Goal: Task Accomplishment & Management: Use online tool/utility

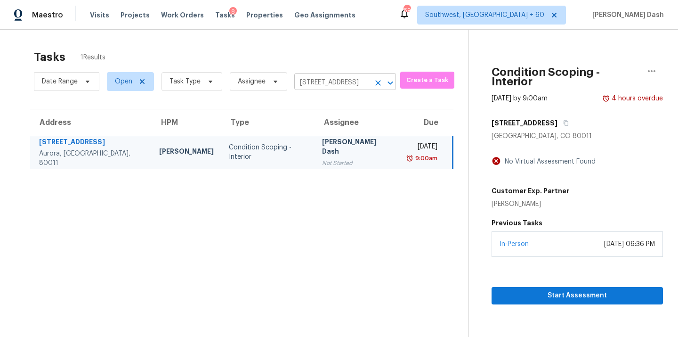
click at [324, 83] on input "19034 E Carmel Cir, Aurora, CO 80011" at bounding box center [331, 82] width 75 height 15
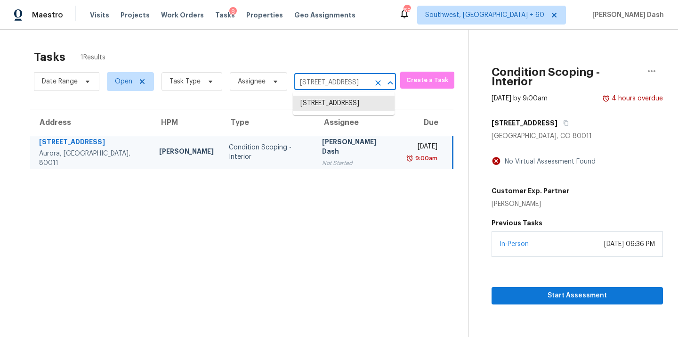
type input "v"
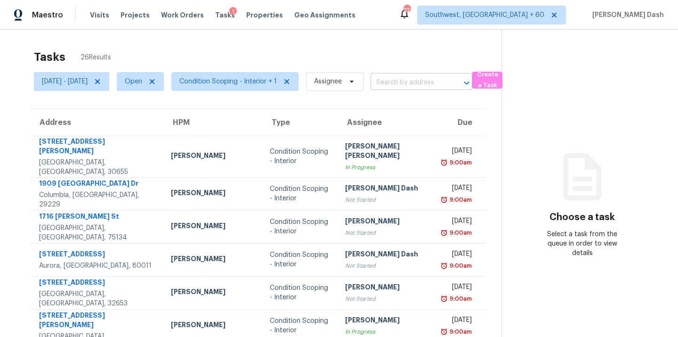
click at [415, 80] on input "text" at bounding box center [408, 82] width 75 height 15
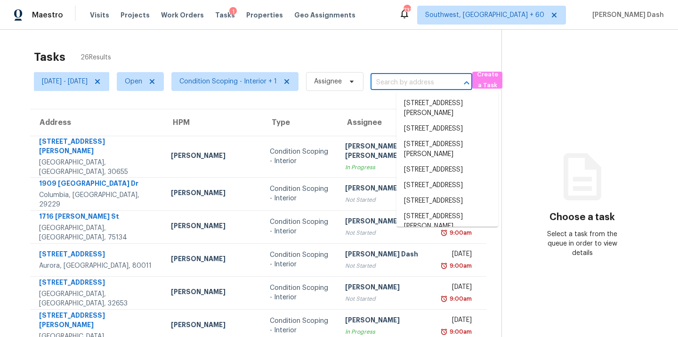
paste input "13902 Osmarea Dr"
type input "13902 Osmarea Dr"
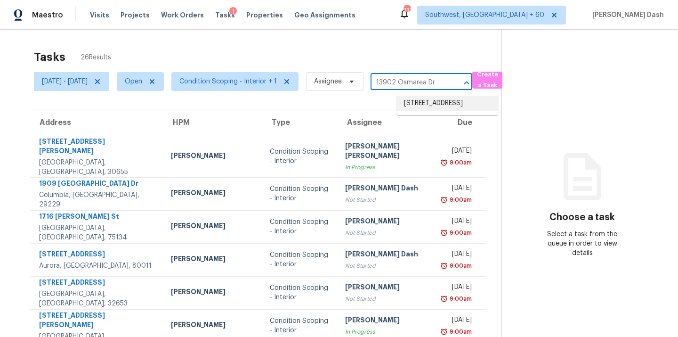
click at [425, 102] on li "13902 Osmarea Dr, Austin, TX 78717" at bounding box center [448, 104] width 102 height 16
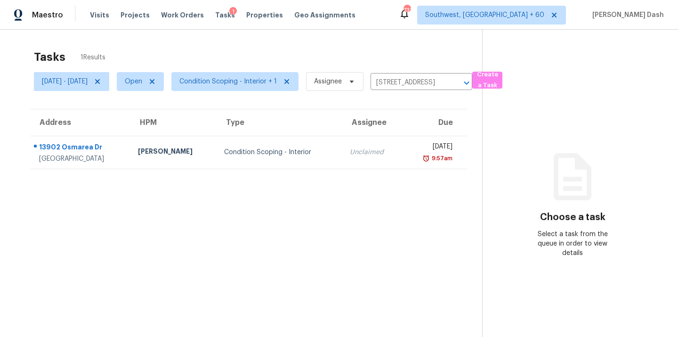
click at [350, 148] on div "Unclaimed" at bounding box center [372, 151] width 45 height 9
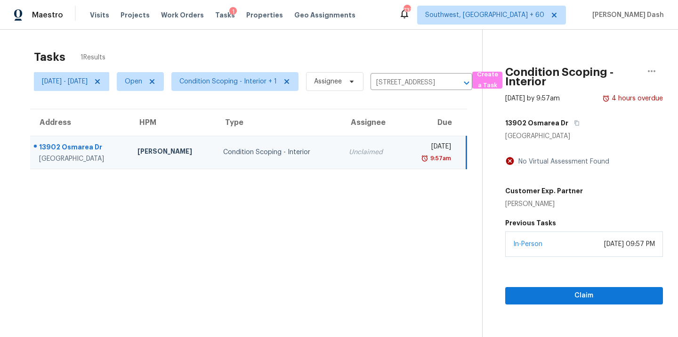
click at [559, 252] on div "In-Person August 14, 2025 at 09:57 PM" at bounding box center [584, 243] width 158 height 25
click at [575, 295] on span "Claim" at bounding box center [584, 296] width 143 height 12
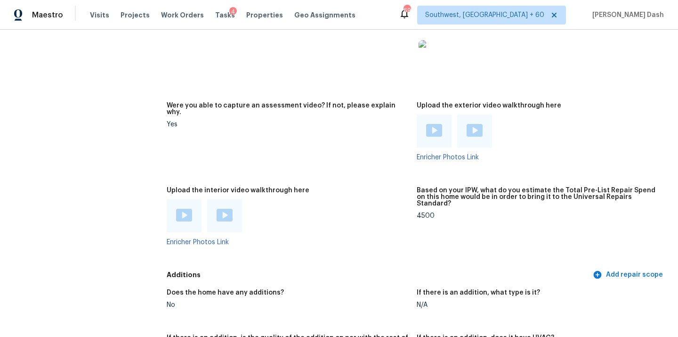
scroll to position [1755, 0]
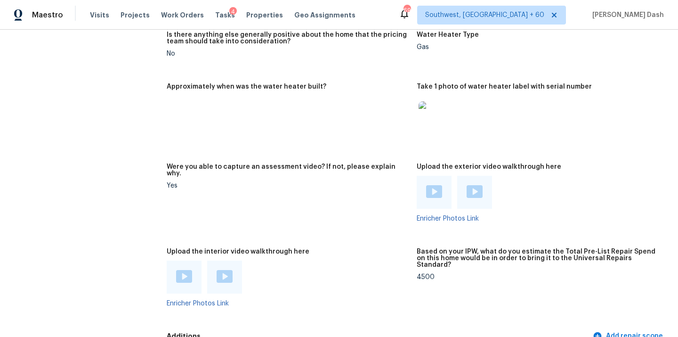
click at [431, 274] on div "4500" at bounding box center [538, 277] width 243 height 7
click at [422, 274] on div "4500" at bounding box center [538, 277] width 243 height 7
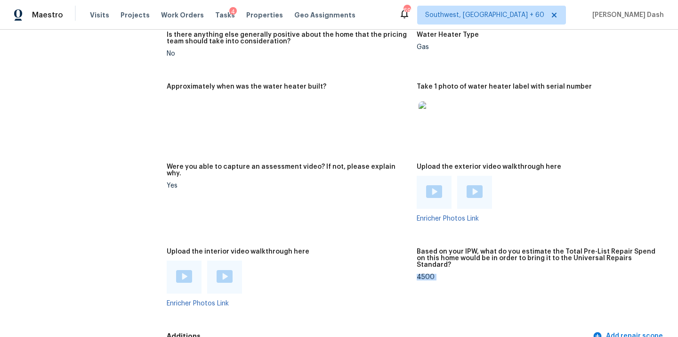
copy div "4500"
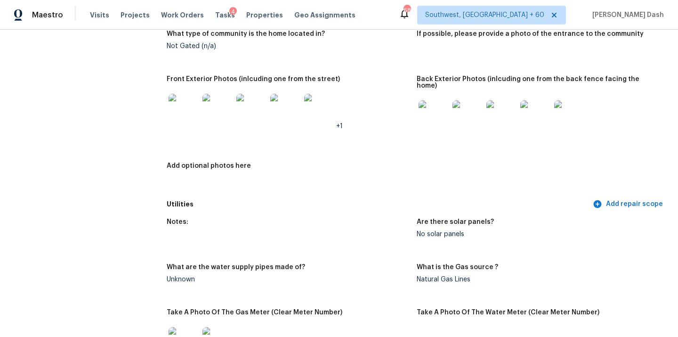
scroll to position [0, 0]
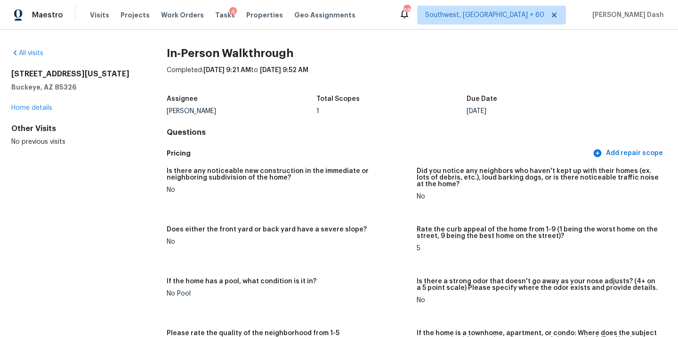
click at [42, 58] on div "All visits 19969 W Washington St Buckeye, AZ 85326 Home details Other Visits No…" at bounding box center [73, 98] width 125 height 98
click at [41, 55] on link "All visits" at bounding box center [27, 53] width 32 height 7
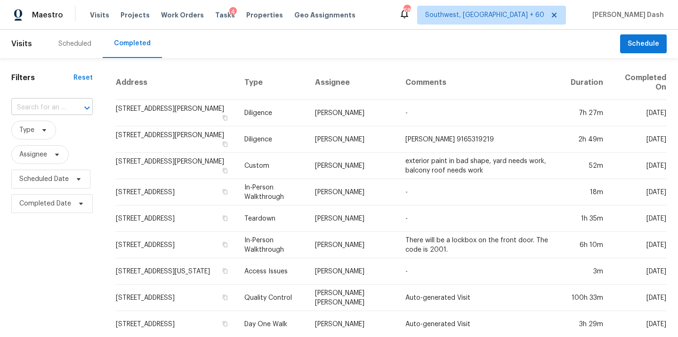
click at [44, 107] on input "text" at bounding box center [38, 107] width 55 height 15
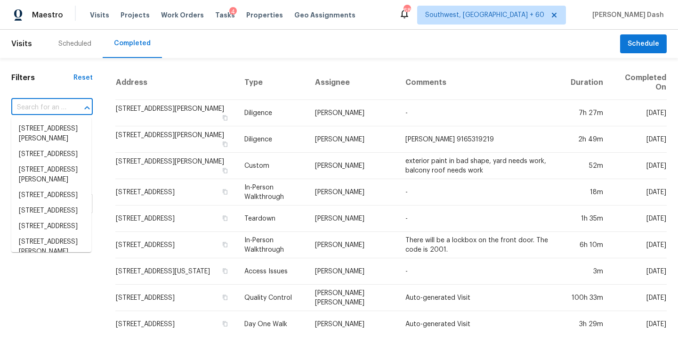
paste input "4211 Hirschfield Rd, Spring, TX 77373"
type input "4211 Hirschfield Rd, Spring, TX 77373"
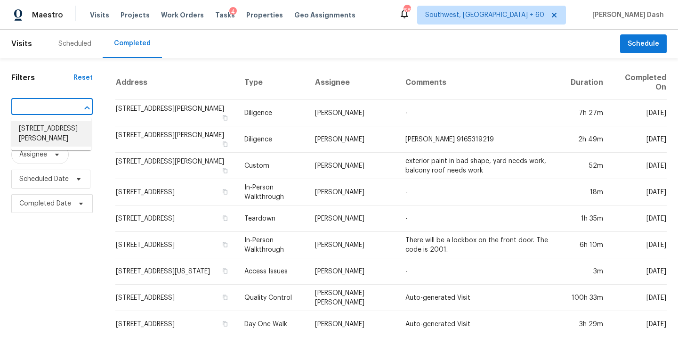
click at [60, 129] on li "4211 Hirschfield Rd, Spring, TX 77373" at bounding box center [51, 133] width 80 height 25
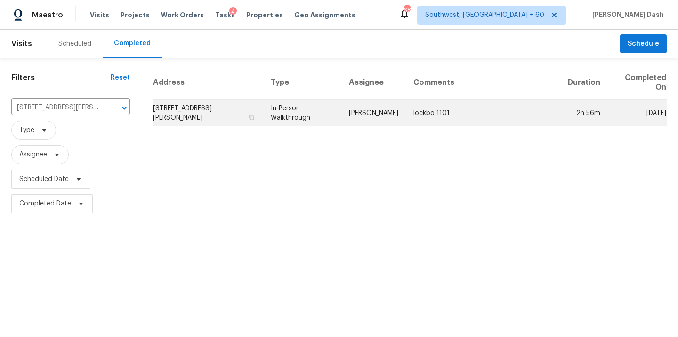
click at [341, 118] on td "In-Person Walkthrough" at bounding box center [302, 113] width 78 height 26
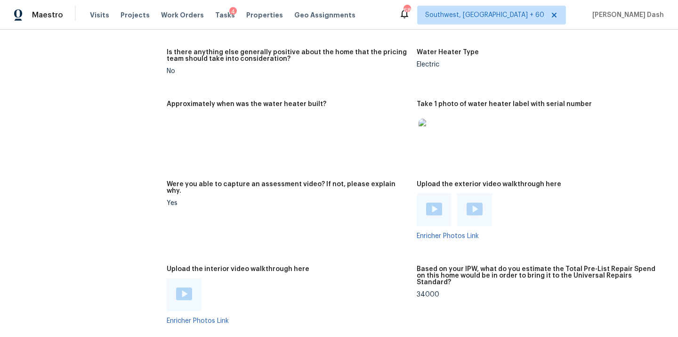
scroll to position [1829, 0]
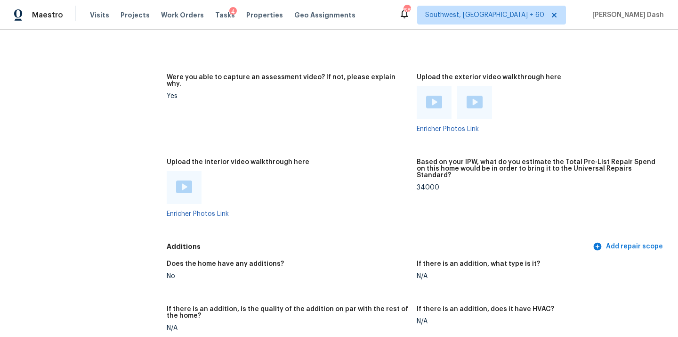
click at [185, 180] on img at bounding box center [184, 186] width 16 height 13
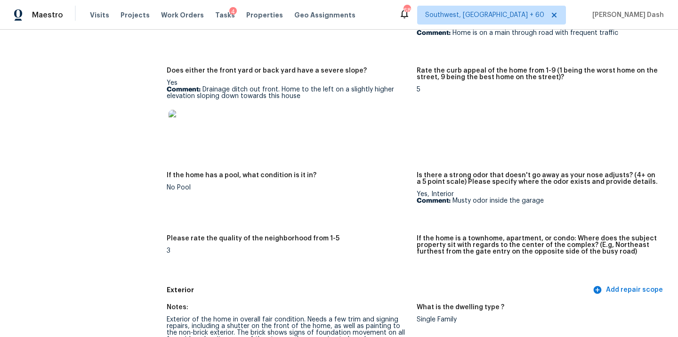
scroll to position [85, 0]
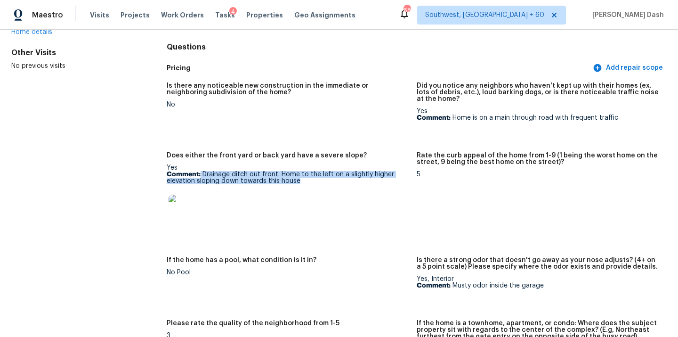
drag, startPoint x: 200, startPoint y: 173, endPoint x: 301, endPoint y: 182, distance: 101.6
click at [301, 182] on p "Comment: Drainage ditch out front. Home to the left on a slightly higher elevat…" at bounding box center [288, 177] width 243 height 13
copy p "Drainage ditch out front. Home to the left on a slightly higher elevation slopi…"
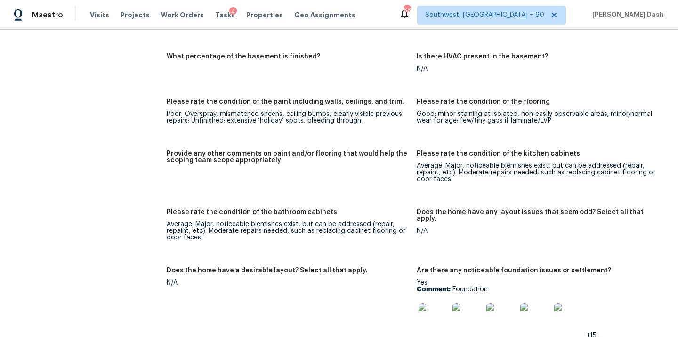
scroll to position [1411, 0]
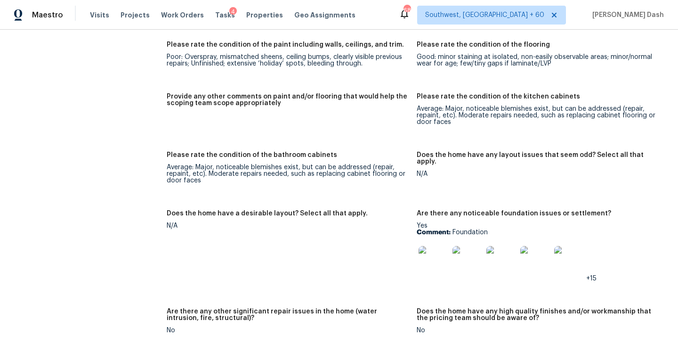
click at [434, 250] on img at bounding box center [434, 261] width 30 height 30
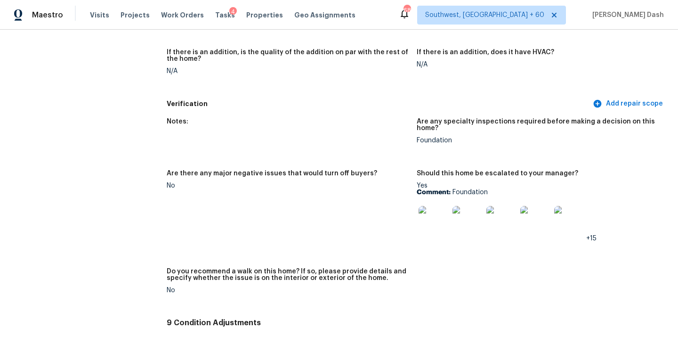
scroll to position [2086, 0]
click at [422, 205] on img at bounding box center [434, 220] width 30 height 30
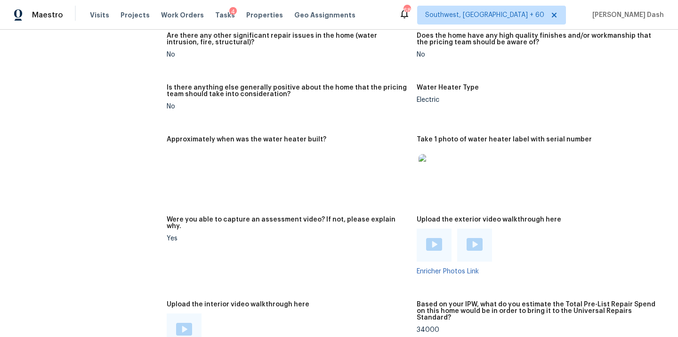
scroll to position [1705, 0]
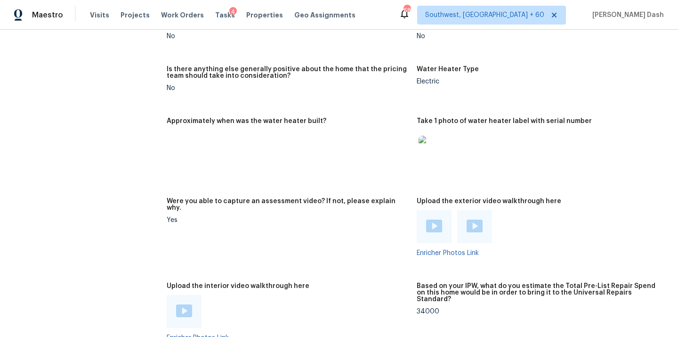
click at [427, 308] on div "34000" at bounding box center [538, 311] width 243 height 7
copy div "34000"
click at [97, 17] on span "Visits" at bounding box center [99, 14] width 19 height 9
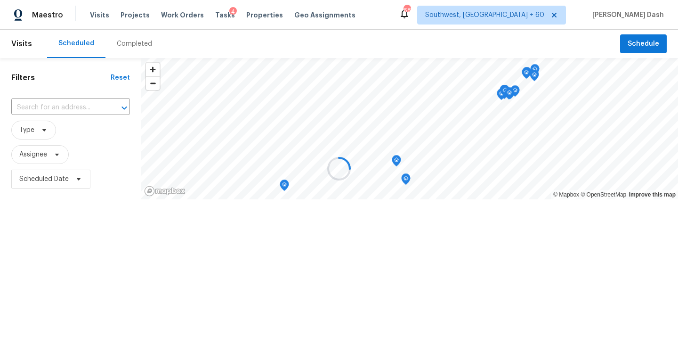
click at [123, 49] on div at bounding box center [339, 168] width 678 height 337
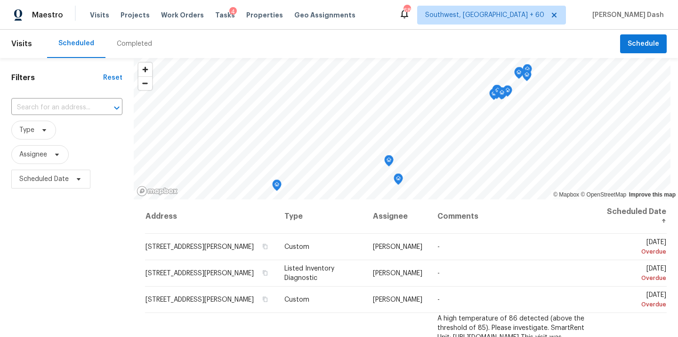
click at [127, 36] on div "Completed" at bounding box center [134, 44] width 58 height 28
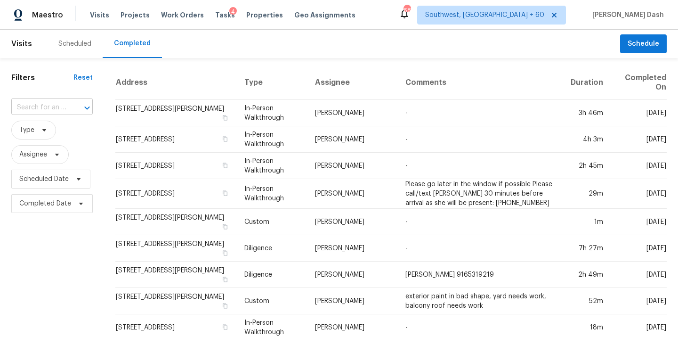
click at [57, 107] on input "text" at bounding box center [38, 107] width 55 height 15
paste input "2640 Hadley Cir, Sugar Land, TX 77478"
type input "2640 Hadley Cir, Sugar Land, TX 77478"
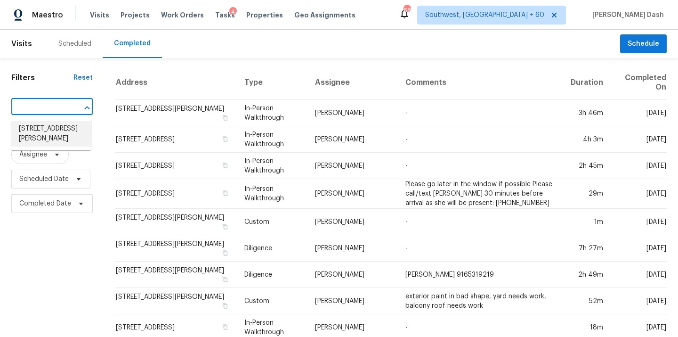
click at [58, 129] on li "2640 Hadley Cir, Sugar Land, TX 77478" at bounding box center [51, 133] width 80 height 25
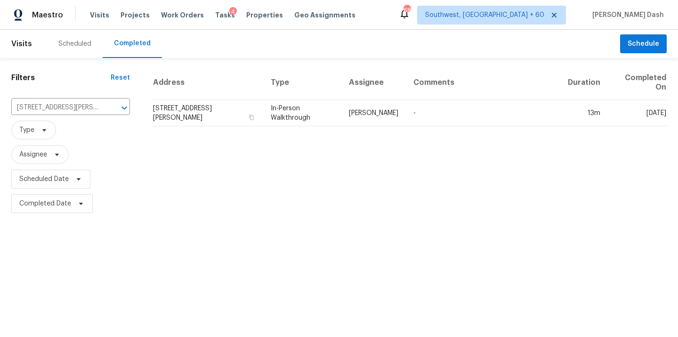
click at [273, 105] on td "In-Person Walkthrough" at bounding box center [302, 113] width 78 height 26
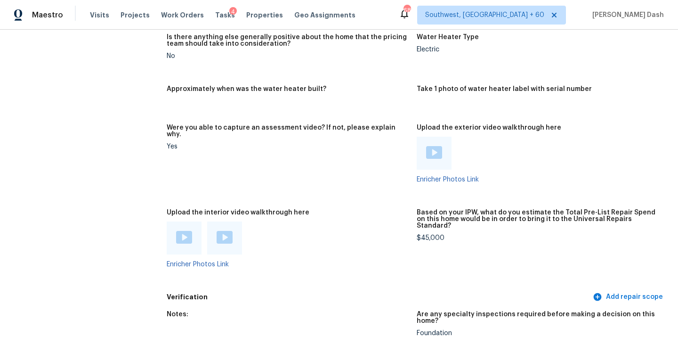
scroll to position [1649, 0]
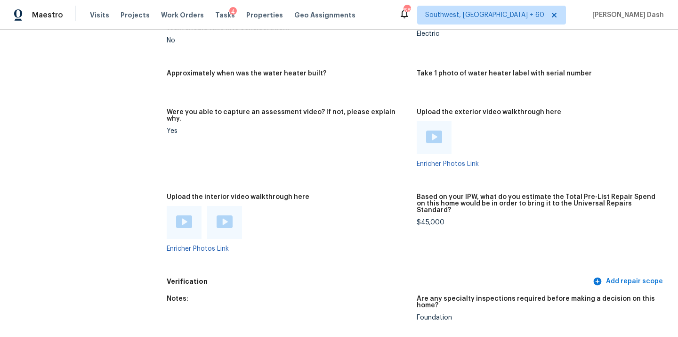
click at [179, 215] on img at bounding box center [184, 221] width 16 height 13
click at [226, 215] on img at bounding box center [225, 221] width 16 height 13
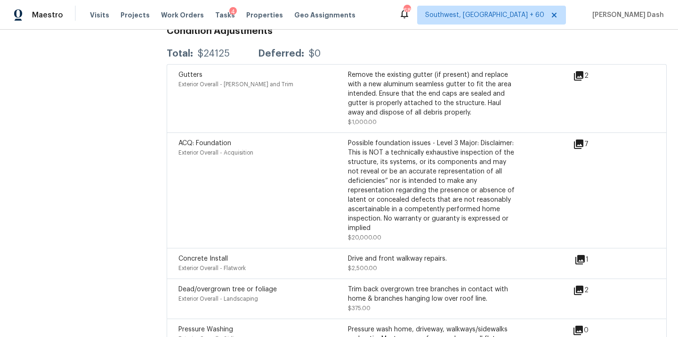
scroll to position [2139, 0]
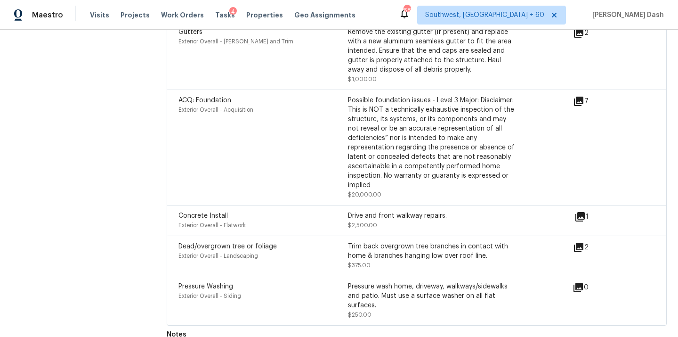
click at [577, 96] on icon at bounding box center [578, 101] width 11 height 11
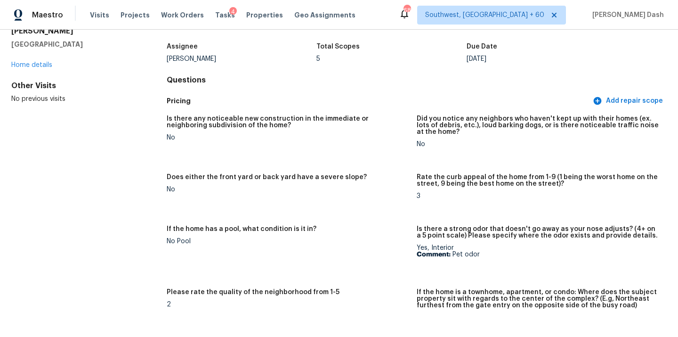
scroll to position [70, 0]
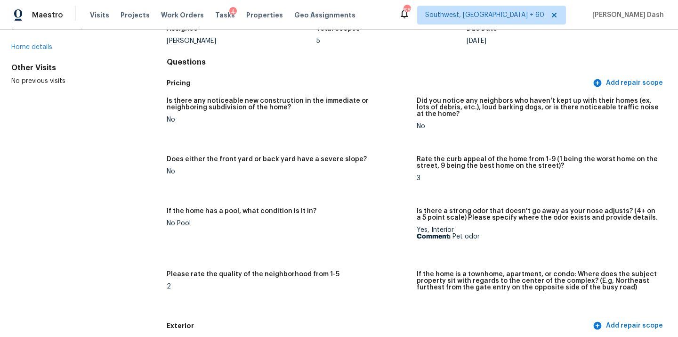
click at [247, 103] on h5 "Is there any noticeable new construction in the immediate or neighboring subdiv…" at bounding box center [288, 103] width 243 height 13
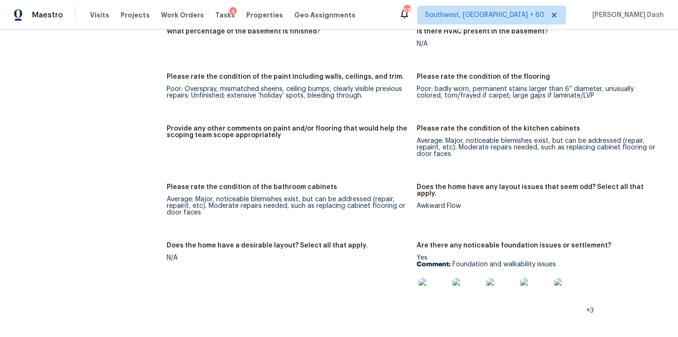
scroll to position [1281, 0]
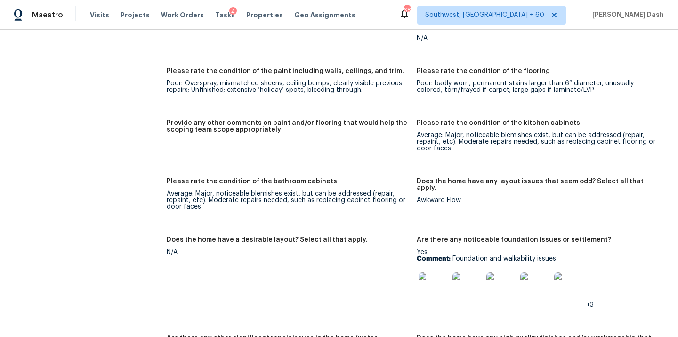
click at [470, 275] on img at bounding box center [468, 287] width 30 height 30
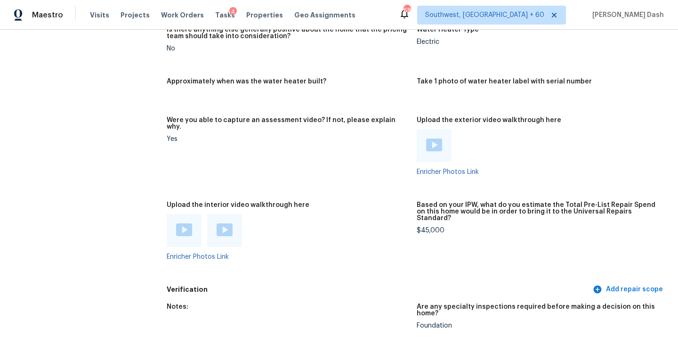
scroll to position [1539, 0]
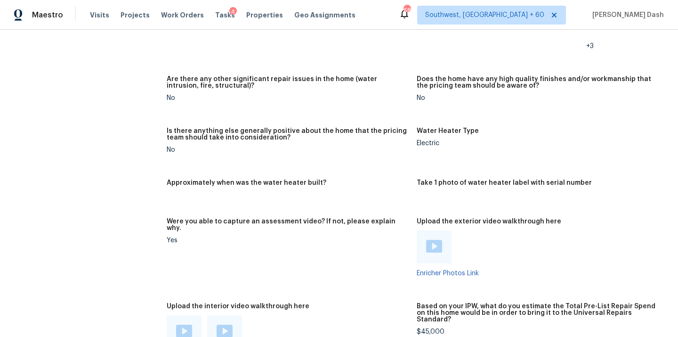
click at [433, 328] on div "$45,000" at bounding box center [538, 331] width 243 height 7
copy div "$45,000"
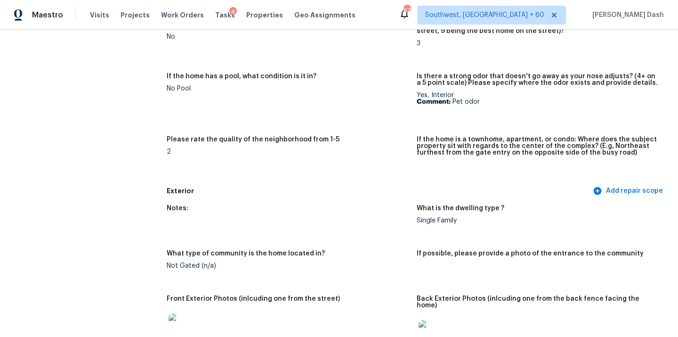
scroll to position [0, 0]
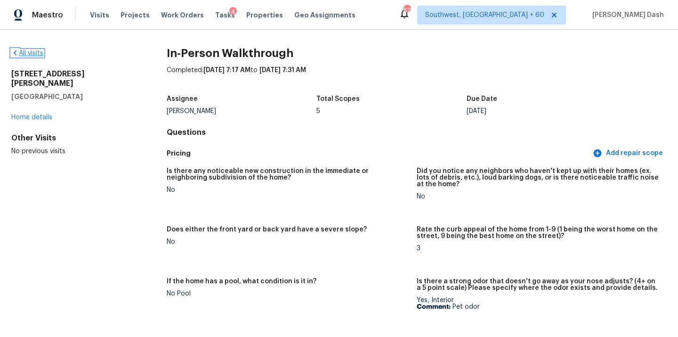
click at [36, 56] on link "All visits" at bounding box center [27, 53] width 32 height 7
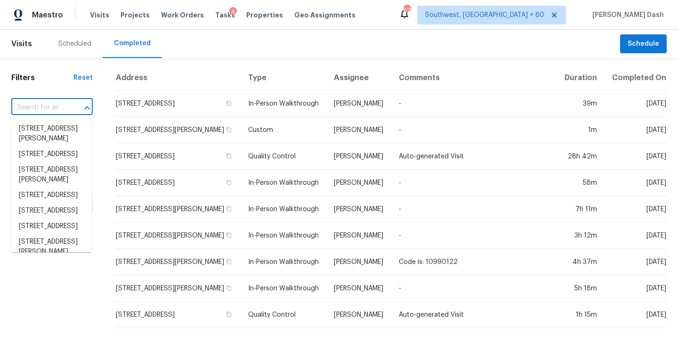
click at [49, 103] on input "text" at bounding box center [38, 107] width 55 height 15
paste input "6039 Glenn Rose Dr, Jacksonville, FL 32277"
type input "6039 Glenn Rose Dr, Jacksonville, FL 32277"
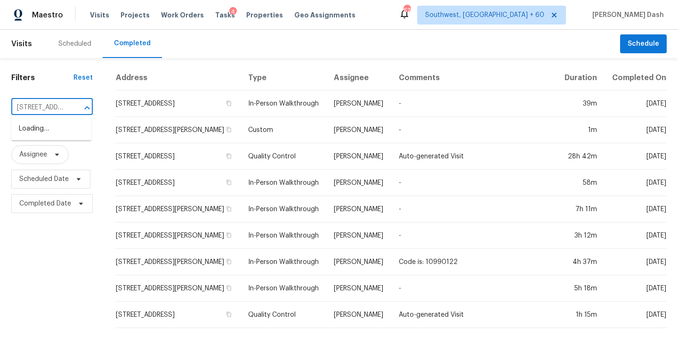
scroll to position [0, 84]
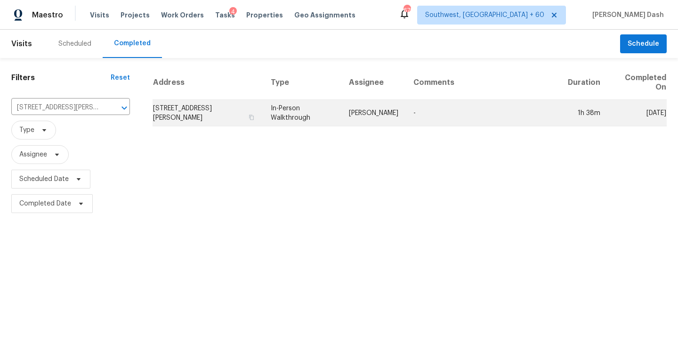
click at [330, 114] on td "In-Person Walkthrough" at bounding box center [302, 113] width 78 height 26
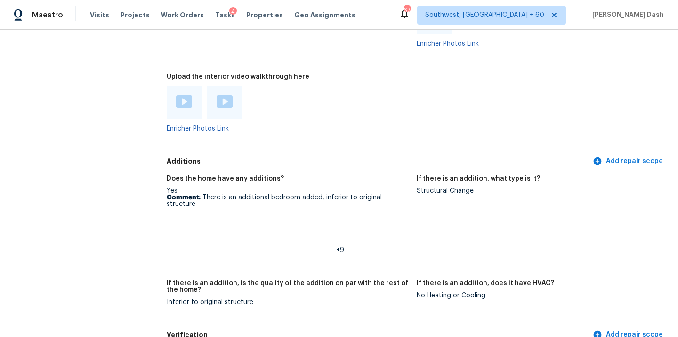
scroll to position [1940, 0]
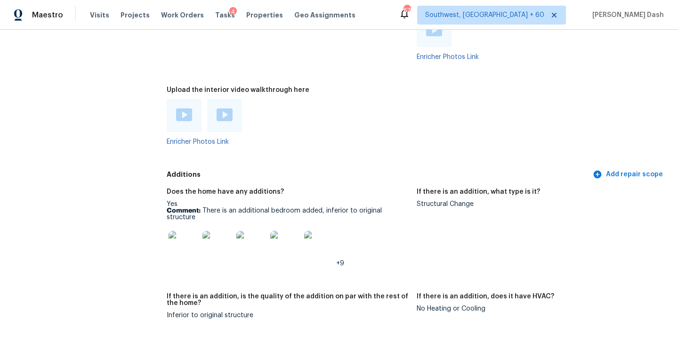
click at [182, 108] on img at bounding box center [184, 114] width 16 height 13
click at [222, 108] on img at bounding box center [225, 114] width 16 height 13
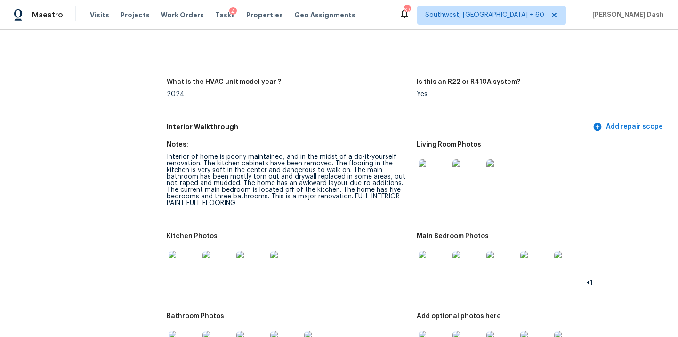
scroll to position [968, 0]
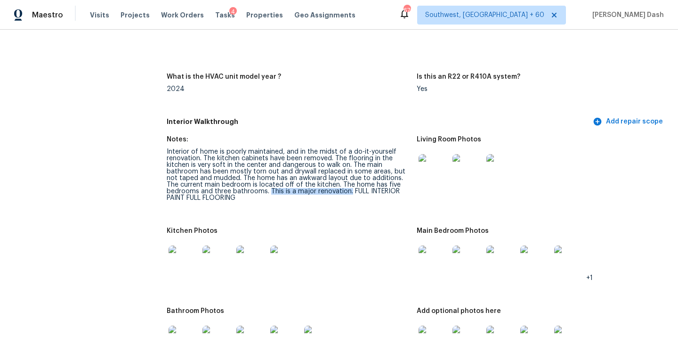
drag, startPoint x: 268, startPoint y: 183, endPoint x: 349, endPoint y: 182, distance: 81.0
click at [349, 182] on div "Interior of home is poorly maintained, and in the midst of a do-it-yourself ren…" at bounding box center [288, 174] width 243 height 53
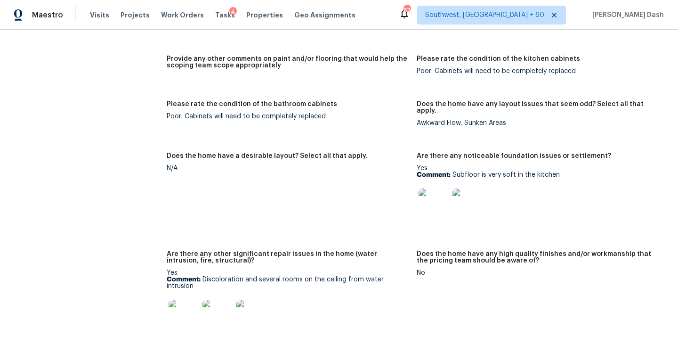
scroll to position [1454, 0]
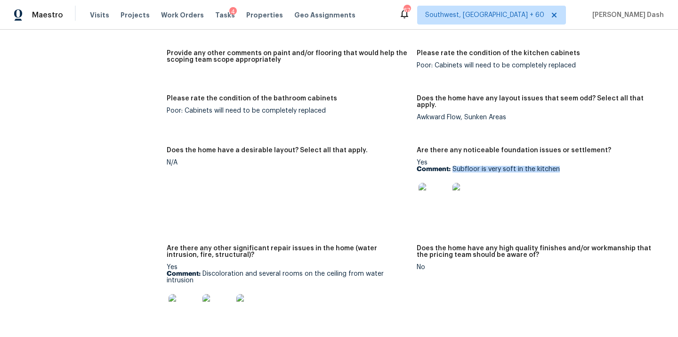
drag, startPoint x: 453, startPoint y: 149, endPoint x: 561, endPoint y: 147, distance: 108.3
click at [561, 166] on p "Comment: Subfloor is very soft in the kitchen" at bounding box center [538, 169] width 243 height 7
copy p "Subfloor is very soft in the kitchen"
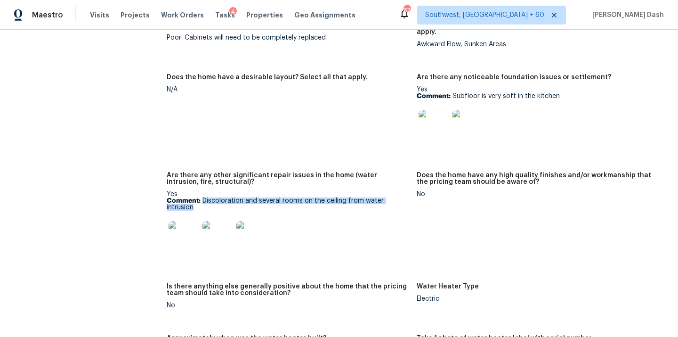
drag, startPoint x: 202, startPoint y: 181, endPoint x: 216, endPoint y: 187, distance: 15.8
click at [216, 197] on p "Comment: Discoloration and several rooms on the ceiling from water intrusion" at bounding box center [288, 203] width 243 height 13
copy p "Discoloration and several rooms on the ceiling from water intrusion"
click at [192, 223] on img at bounding box center [184, 236] width 30 height 30
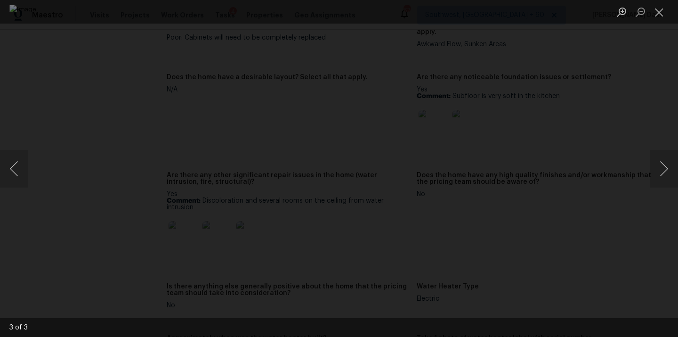
click at [55, 134] on div "Lightbox" at bounding box center [339, 168] width 678 height 337
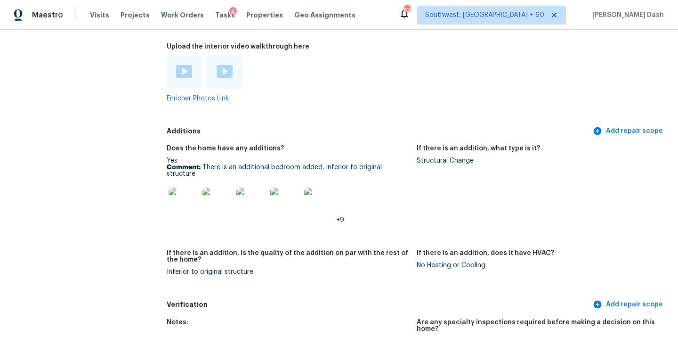
scroll to position [1987, 0]
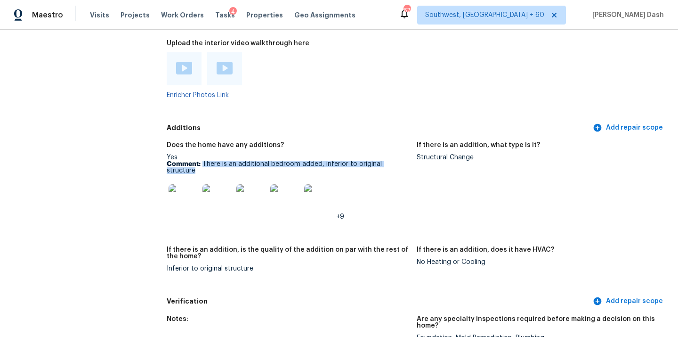
drag, startPoint x: 203, startPoint y: 144, endPoint x: 413, endPoint y: 147, distance: 211.0
click at [414, 147] on figure "Does the home have any additions? Yes Comment: There is an additional bedroom a…" at bounding box center [292, 188] width 250 height 93
copy p "There is an additional bedroom added, inferior to original structure"
click at [179, 184] on img at bounding box center [184, 199] width 30 height 30
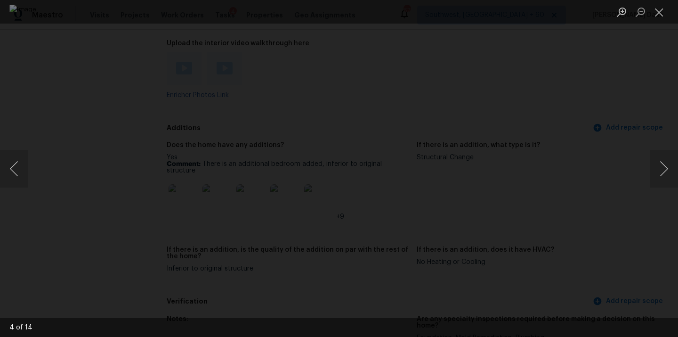
click at [92, 81] on div "Lightbox" at bounding box center [339, 168] width 678 height 337
click at [80, 61] on div "Lightbox" at bounding box center [339, 168] width 678 height 337
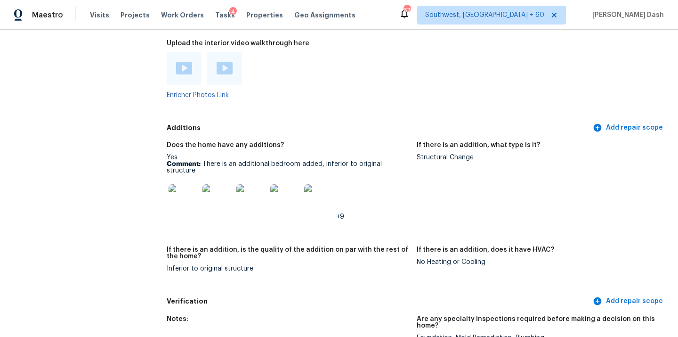
click at [291, 246] on figure "If there is an addition, is the quality of the addition on par with the rest of…" at bounding box center [292, 266] width 250 height 41
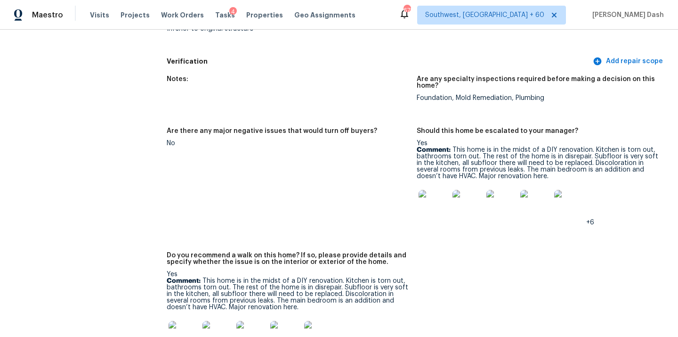
scroll to position [2234, 0]
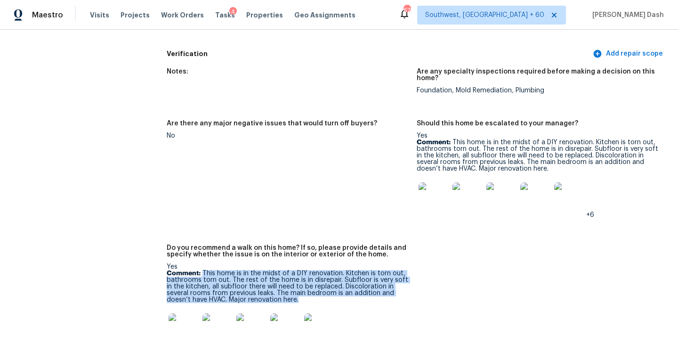
drag, startPoint x: 203, startPoint y: 246, endPoint x: 259, endPoint y: 276, distance: 63.8
click at [259, 276] on p "Comment: This home is in the midst of a DIY renovation. Kitchen is torn out, ba…" at bounding box center [288, 286] width 243 height 33
copy p "This home is in the midst of a DIY renovation. Kitchen is torn out, bathrooms t…"
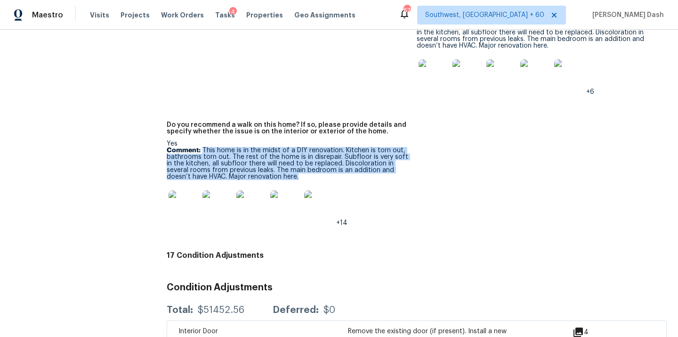
scroll to position [2316, 0]
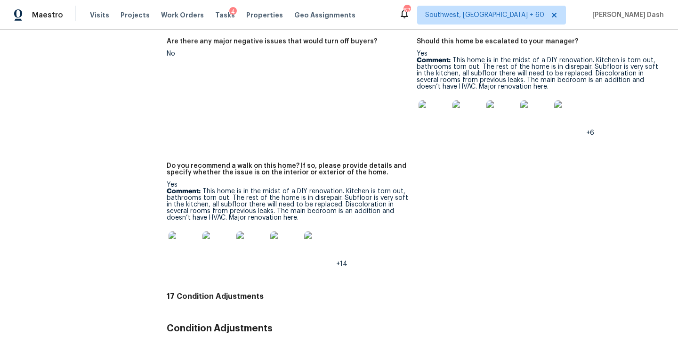
click at [313, 116] on figure "Are there any major negative issues that would turn off buyers? No" at bounding box center [292, 94] width 250 height 113
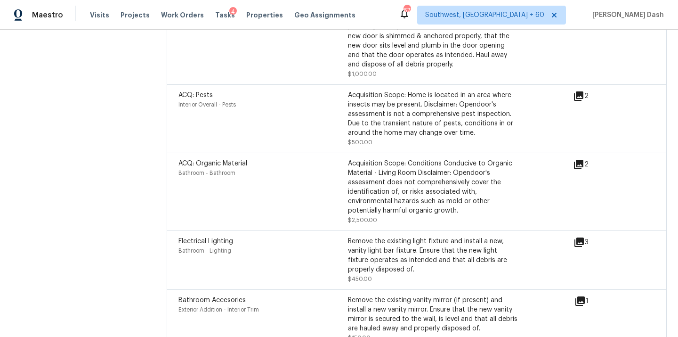
scroll to position [2671, 0]
click at [581, 159] on icon at bounding box center [578, 163] width 9 height 9
click at [578, 159] on icon at bounding box center [578, 163] width 9 height 9
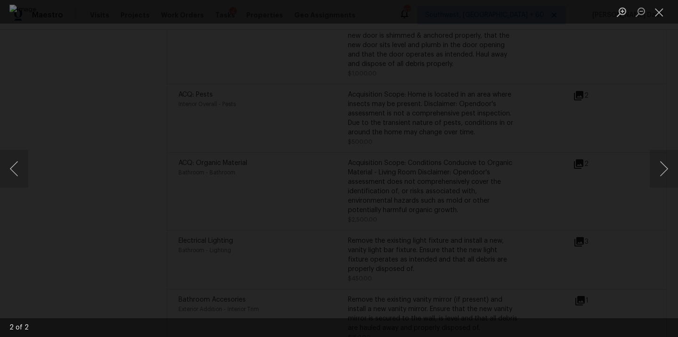
click at [72, 106] on div "Lightbox" at bounding box center [339, 168] width 678 height 337
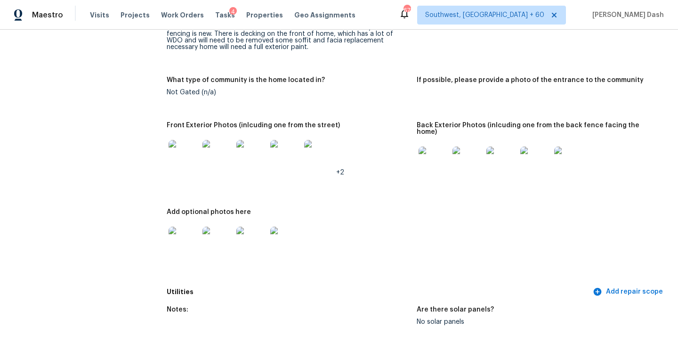
scroll to position [0, 0]
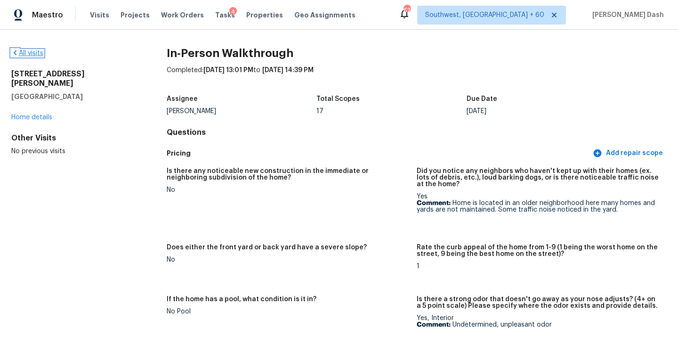
click at [27, 51] on link "All visits" at bounding box center [27, 53] width 32 height 7
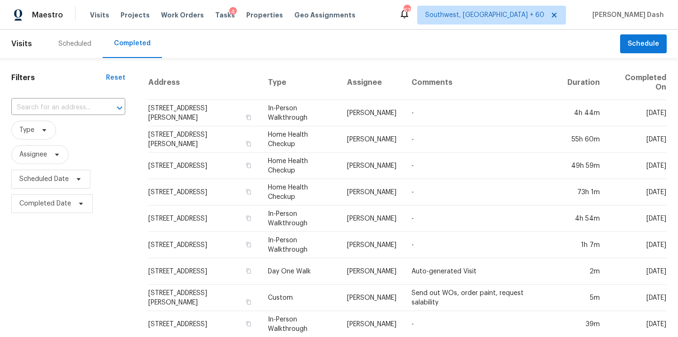
click at [74, 100] on div "​" at bounding box center [68, 107] width 114 height 20
paste input "3313 Taylor Falls Dr, Pflugerville, TX 78660"
type input "3313 Taylor Falls Dr, Pflugerville, TX 78660"
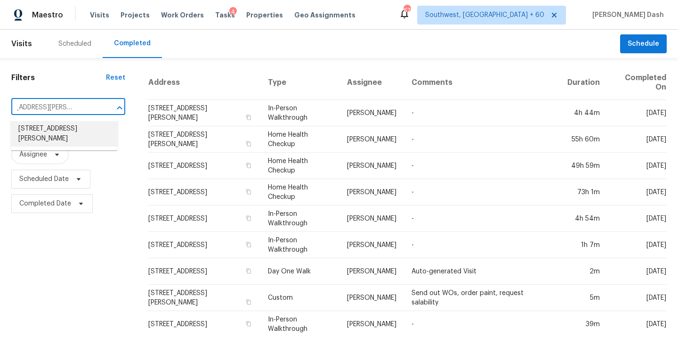
click at [71, 130] on li "3313 Taylor Falls Dr, Pflugerville, TX 78660" at bounding box center [64, 133] width 107 height 25
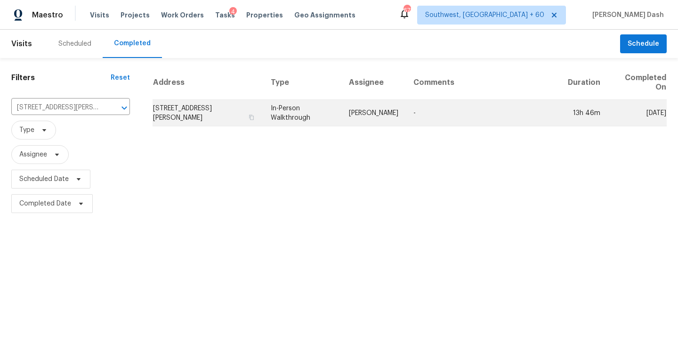
click at [322, 120] on td "In-Person Walkthrough" at bounding box center [302, 113] width 78 height 26
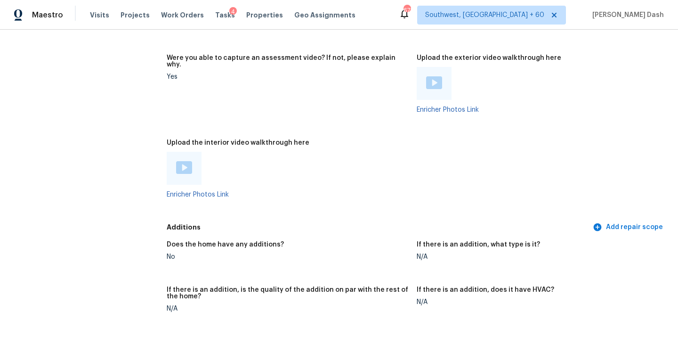
scroll to position [1648, 0]
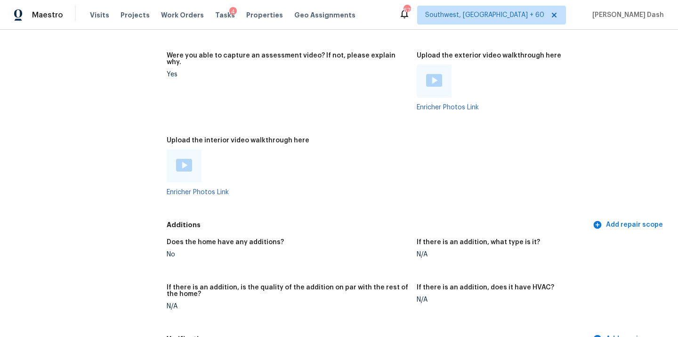
click at [180, 159] on img at bounding box center [184, 165] width 16 height 13
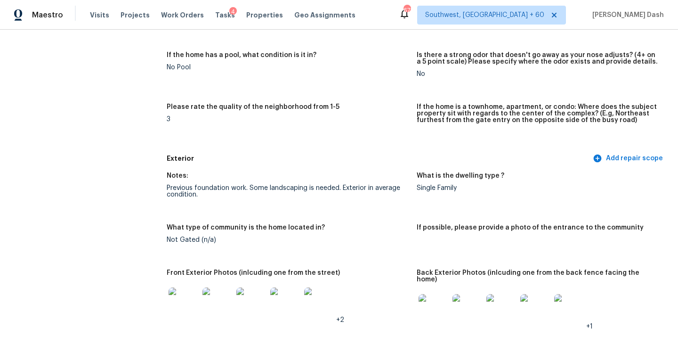
scroll to position [226, 0]
drag, startPoint x: 167, startPoint y: 188, endPoint x: 247, endPoint y: 189, distance: 79.6
click at [247, 189] on div "Previous foundation work. Some landscaping is needed. Exterior in average condi…" at bounding box center [288, 191] width 243 height 13
copy div "Previous foundation work."
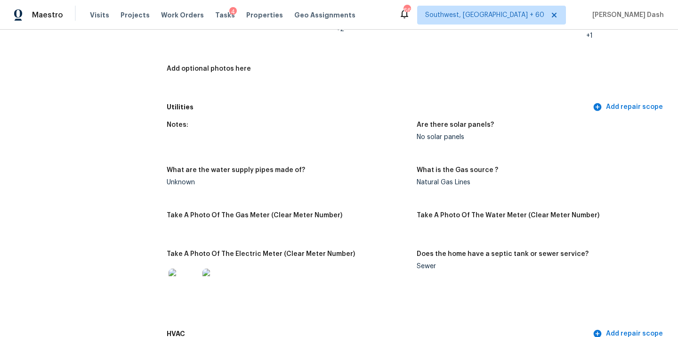
scroll to position [0, 0]
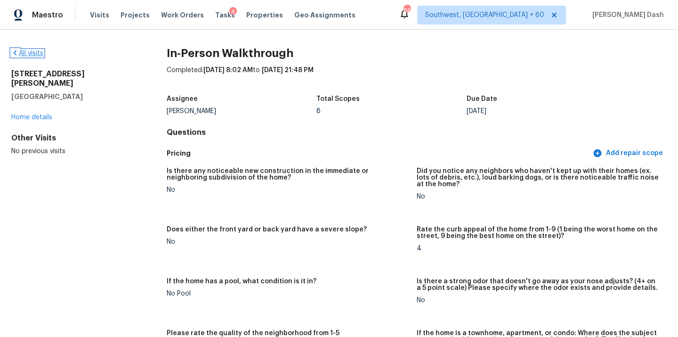
click at [41, 52] on link "All visits" at bounding box center [27, 53] width 32 height 7
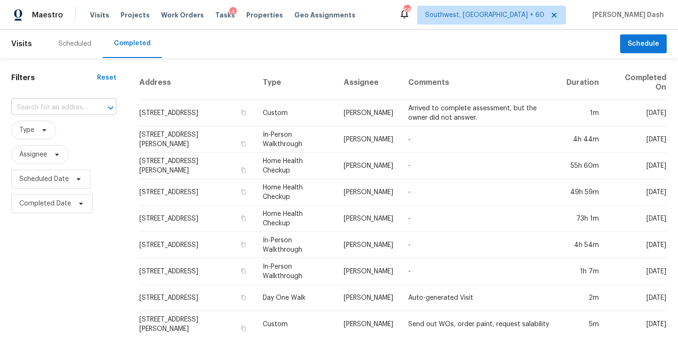
click at [36, 107] on input "text" at bounding box center [50, 107] width 79 height 15
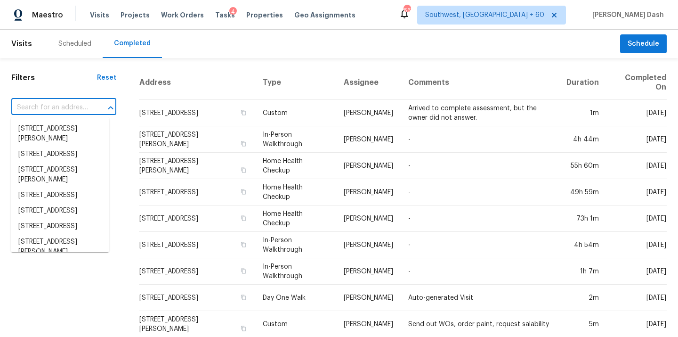
paste input "13902 Osmarea Dr, Austin, TX 78717"
type input "13902 Osmarea Dr, Austin, TX 78717"
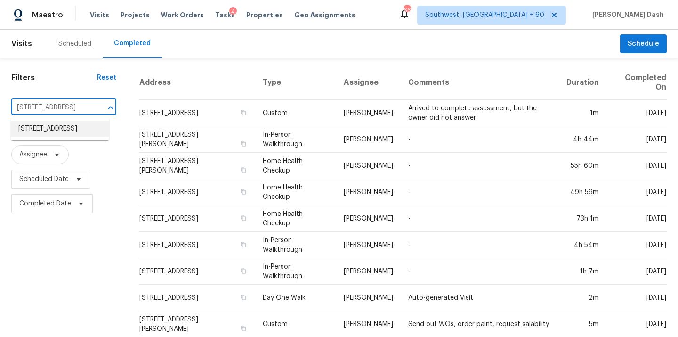
click at [55, 134] on li "13902 Osmarea Dr, Austin, TX 78717" at bounding box center [60, 129] width 98 height 16
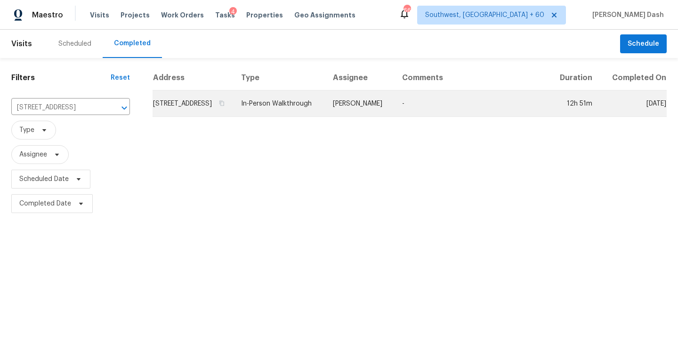
click at [352, 117] on td "Martin Chagolla" at bounding box center [359, 103] width 69 height 26
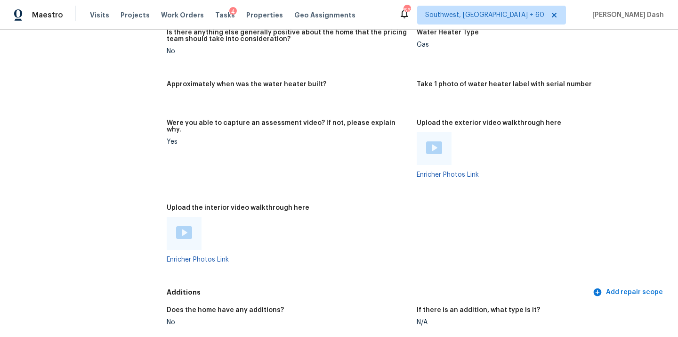
scroll to position [1724, 0]
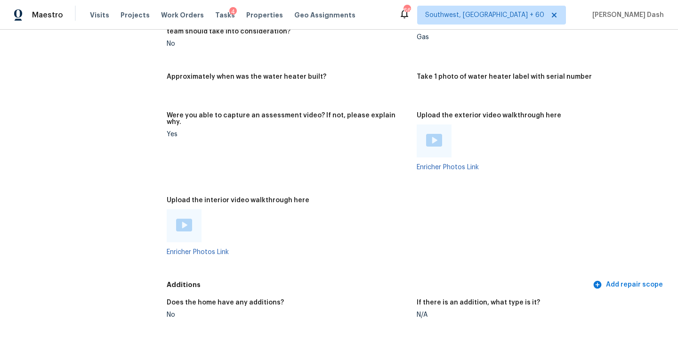
click at [184, 219] on img at bounding box center [184, 225] width 16 height 13
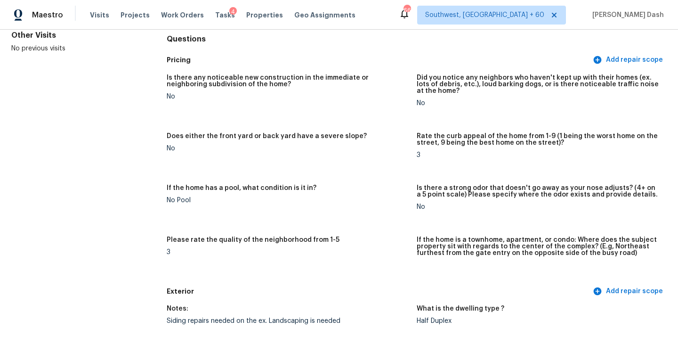
scroll to position [0, 0]
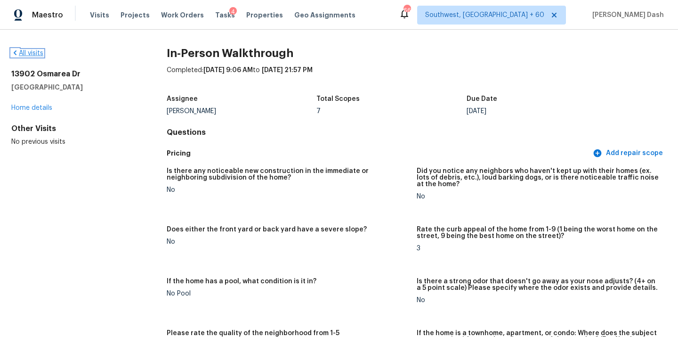
click at [40, 54] on link "All visits" at bounding box center [27, 53] width 32 height 7
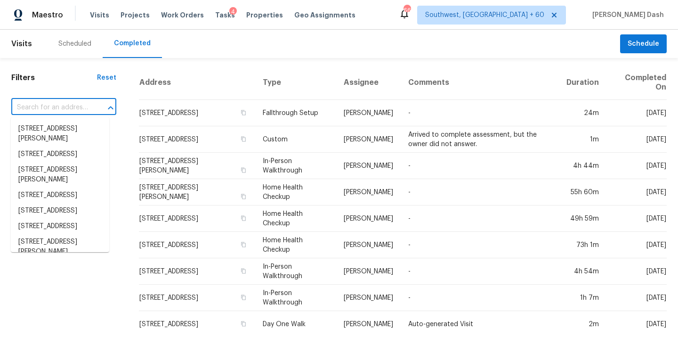
click at [55, 105] on input "text" at bounding box center [50, 107] width 79 height 15
paste input "1909 Lake Carolina Dr, Columbia, SC 29229"
type input "1909 Lake Carolina Dr, Columbia, SC 29229"
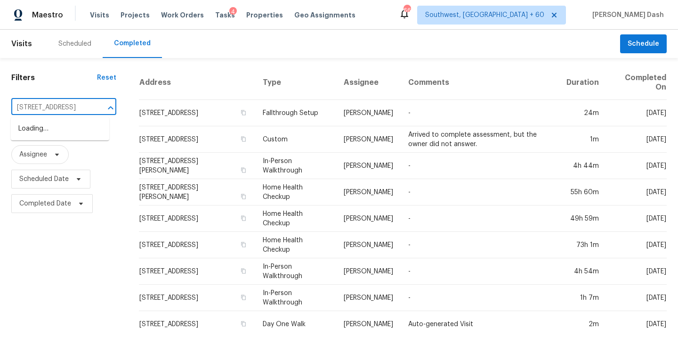
scroll to position [0, 67]
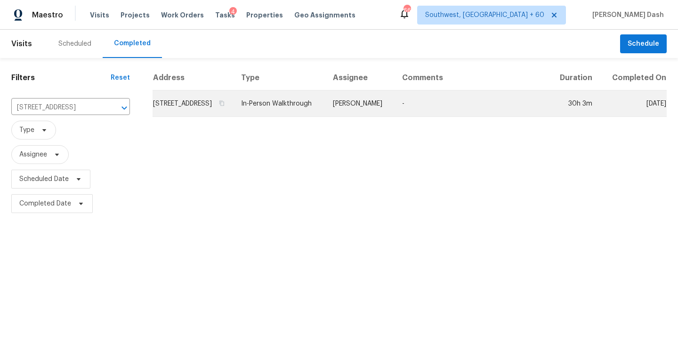
click at [298, 115] on td "In-Person Walkthrough" at bounding box center [280, 103] width 92 height 26
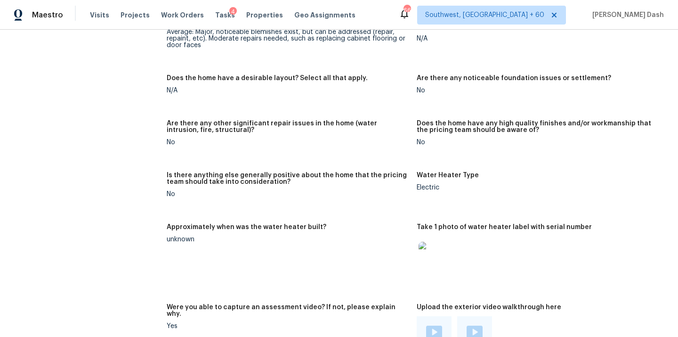
scroll to position [2106, 0]
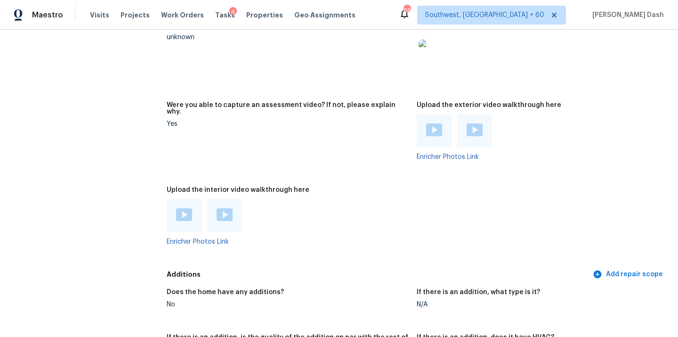
click at [184, 208] on img at bounding box center [184, 214] width 16 height 13
click at [226, 208] on img at bounding box center [225, 214] width 16 height 13
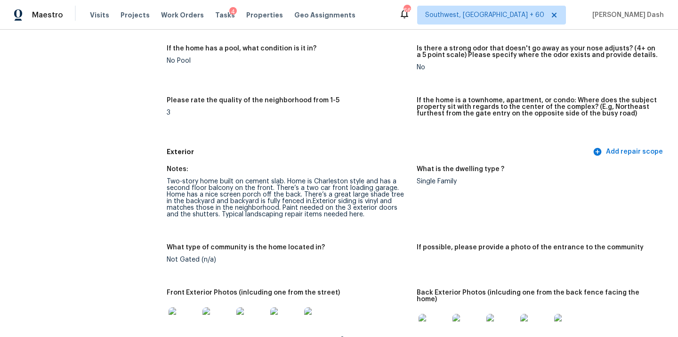
scroll to position [236, 0]
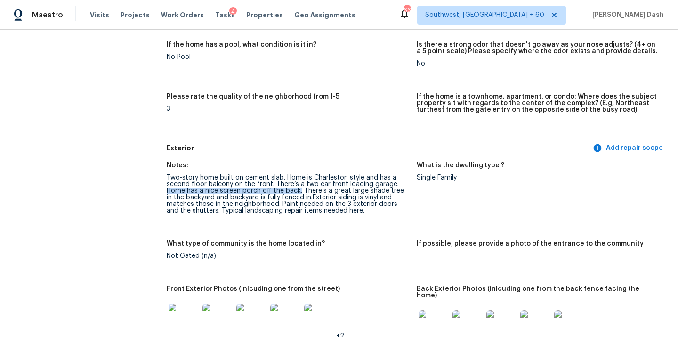
drag, startPoint x: 167, startPoint y: 192, endPoint x: 301, endPoint y: 191, distance: 133.7
click at [301, 191] on div "Two-story home built on cement slab. Home is Charleston style and has a second …" at bounding box center [288, 194] width 243 height 40
copy div "Home has a nice screen porch off the back."
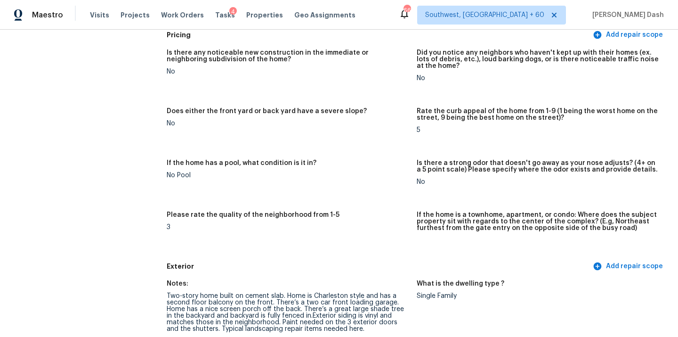
scroll to position [0, 0]
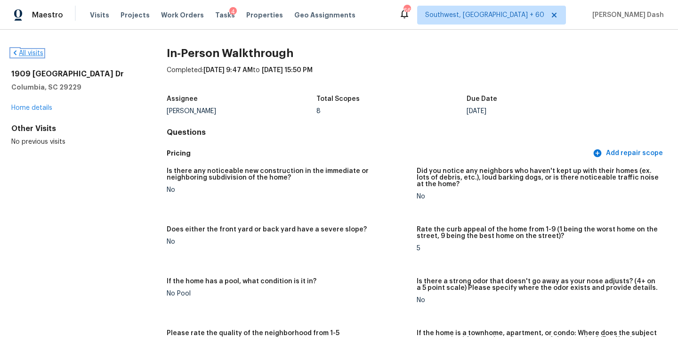
click at [29, 55] on link "All visits" at bounding box center [27, 53] width 32 height 7
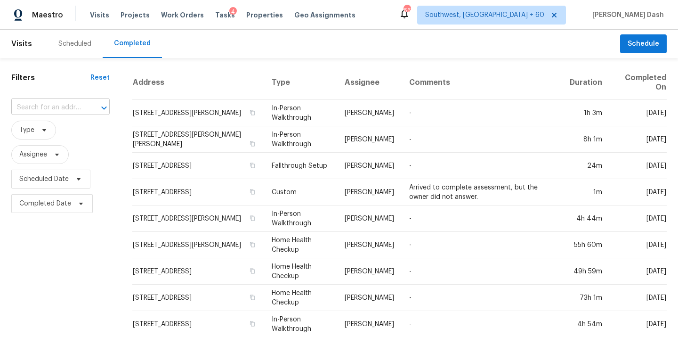
click at [55, 113] on input "text" at bounding box center [47, 107] width 72 height 15
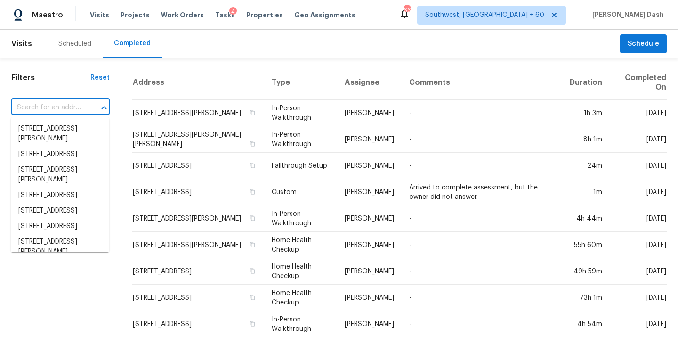
paste input "19034 E Carmel Cir, Aurora, CO 80011"
type input "19034 E Carmel Cir, Aurora, CO 80011"
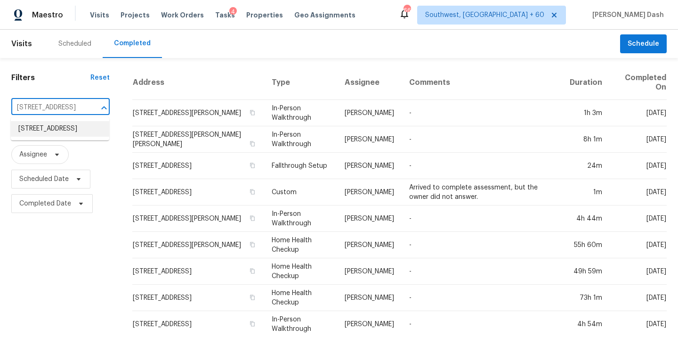
click at [57, 134] on li "19034 E Carmel Cir, Aurora, CO 80011" at bounding box center [60, 129] width 98 height 16
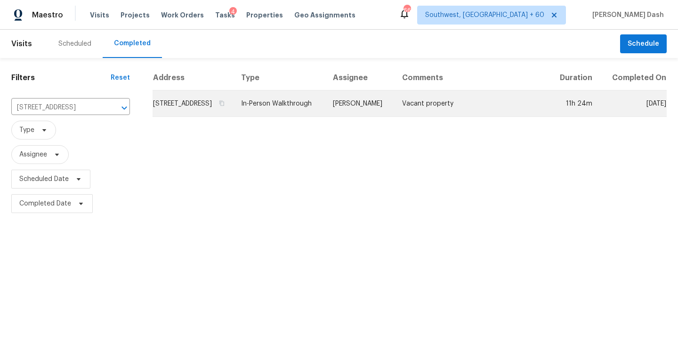
click at [374, 116] on td "[PERSON_NAME]" at bounding box center [359, 103] width 69 height 26
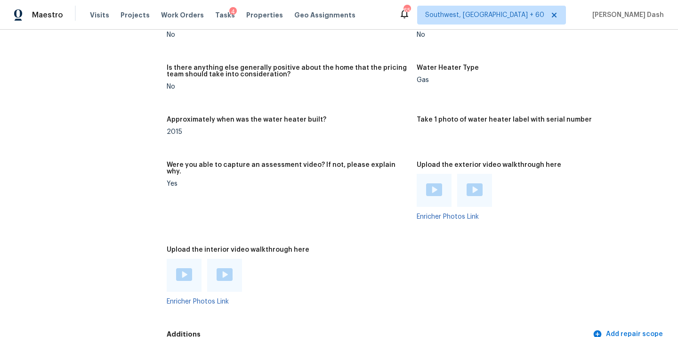
scroll to position [1968, 0]
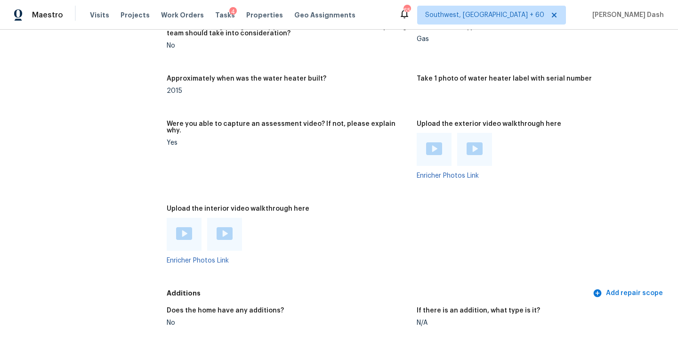
click at [178, 227] on img at bounding box center [184, 233] width 16 height 13
click at [219, 227] on img at bounding box center [225, 233] width 16 height 13
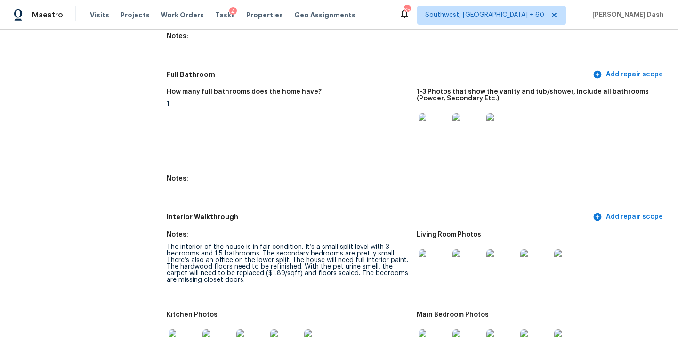
scroll to position [1179, 0]
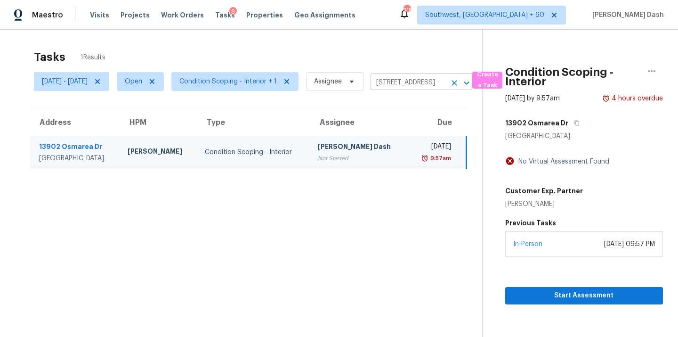
click at [457, 83] on icon "Clear" at bounding box center [455, 83] width 6 height 6
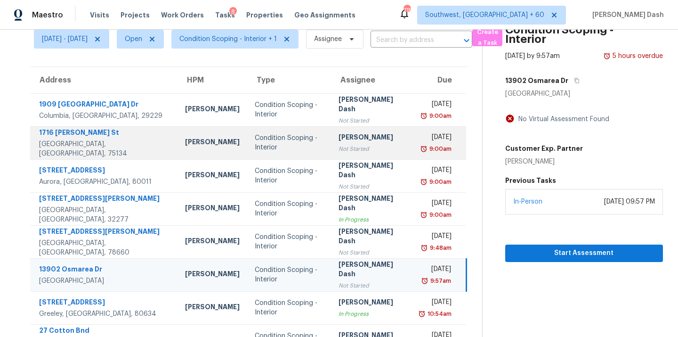
scroll to position [39, 0]
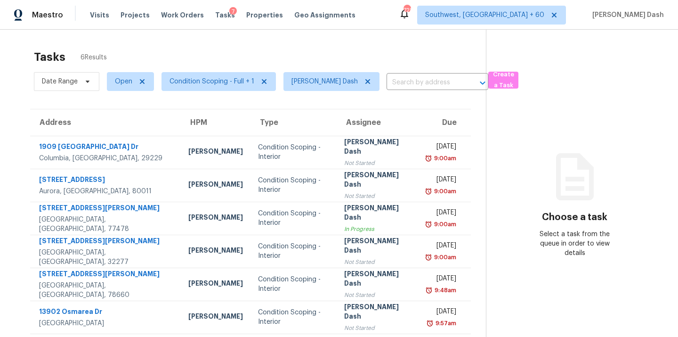
scroll to position [30, 0]
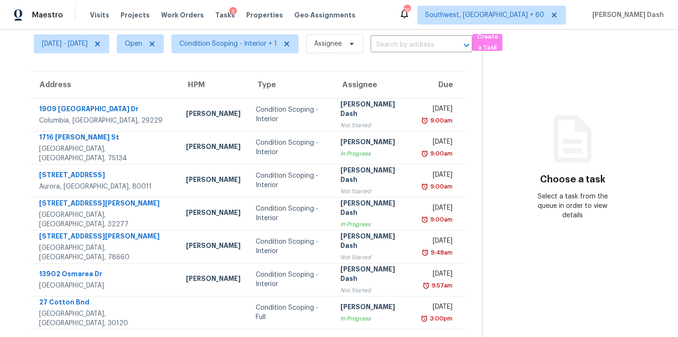
scroll to position [37, 0]
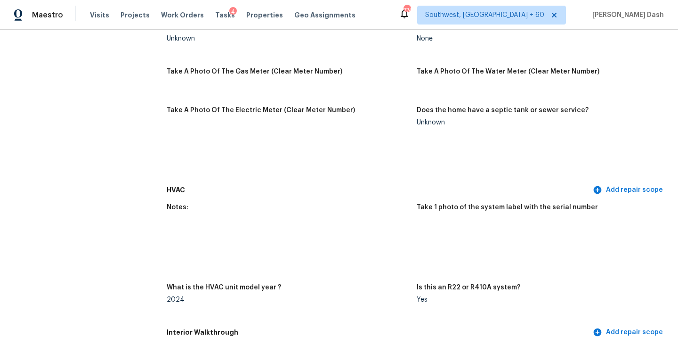
scroll to position [2027, 0]
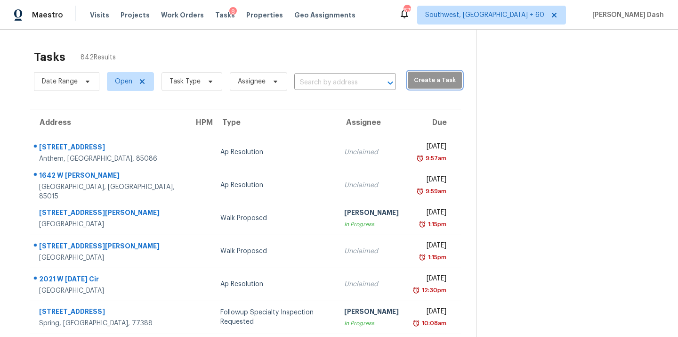
click at [413, 83] on span "Create a Task" at bounding box center [435, 80] width 45 height 11
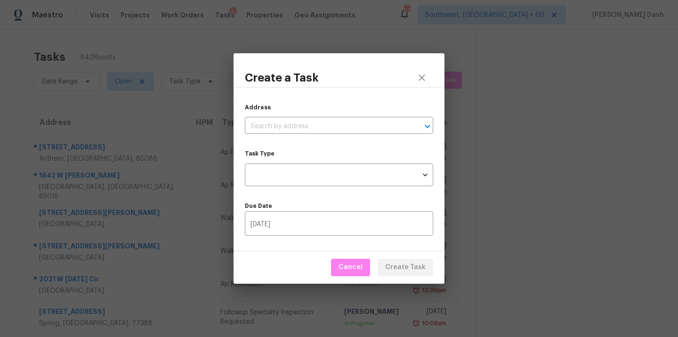
click at [348, 117] on div "Address ​" at bounding box center [339, 118] width 188 height 31
click at [343, 123] on input "text" at bounding box center [326, 126] width 162 height 15
paste input "[STREET_ADDRESS][PERSON_NAME]"
type input "[STREET_ADDRESS][PERSON_NAME]"
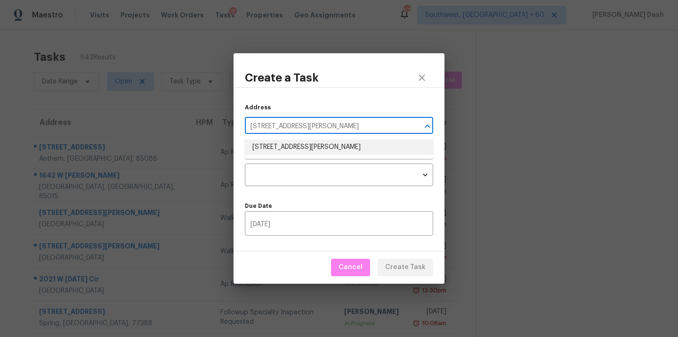
click at [340, 145] on li "[STREET_ADDRESS][PERSON_NAME]" at bounding box center [339, 147] width 188 height 16
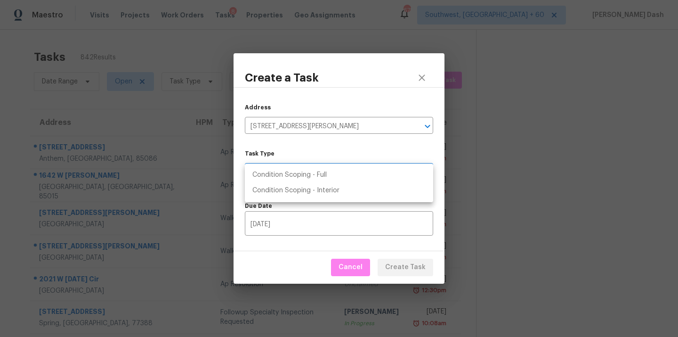
click at [330, 172] on body "Maestro Visits Projects Work Orders Tasks 8 Properties Geo Assignments 675 Sout…" at bounding box center [339, 168] width 678 height 337
click at [328, 192] on li "Condition Scoping - Interior" at bounding box center [339, 191] width 188 height 16
type input "virtual_interior_assessment"
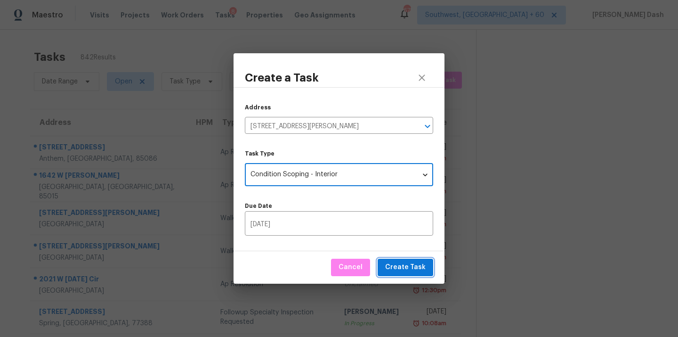
click at [412, 268] on span "Create Task" at bounding box center [405, 267] width 41 height 12
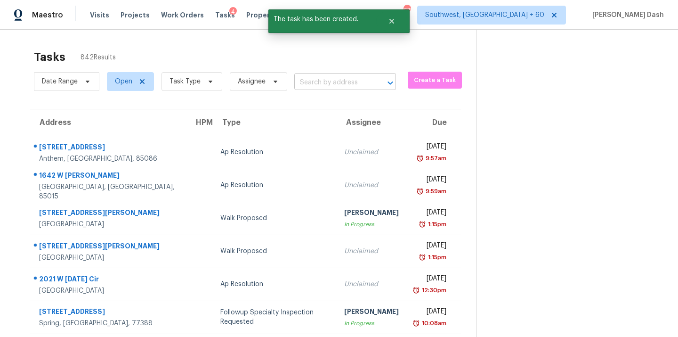
click at [355, 88] on input "text" at bounding box center [331, 82] width 75 height 15
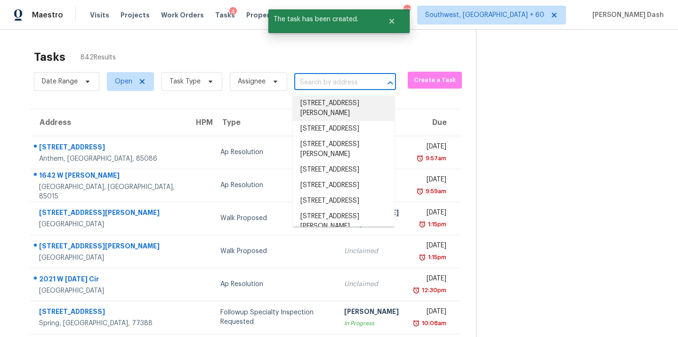
paste input "6039 Glenn Rose Dr, Jacksonville, FL 32277"
type input "6039 Glenn Rose Dr, Jacksonville, FL 32277"
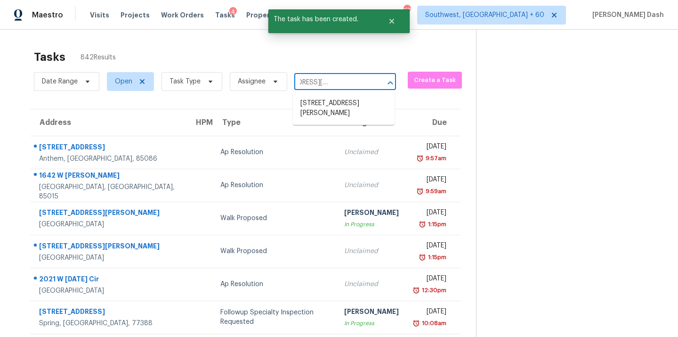
click at [346, 108] on li "6039 Glenn Rose Dr, Jacksonville, FL 32277" at bounding box center [344, 108] width 102 height 25
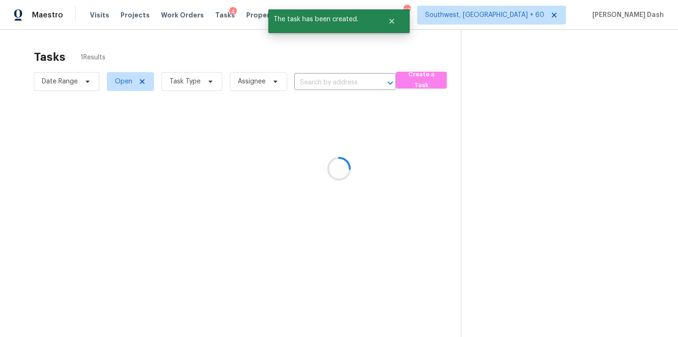
type input "6039 Glenn Rose Dr, Jacksonville, FL 32277"
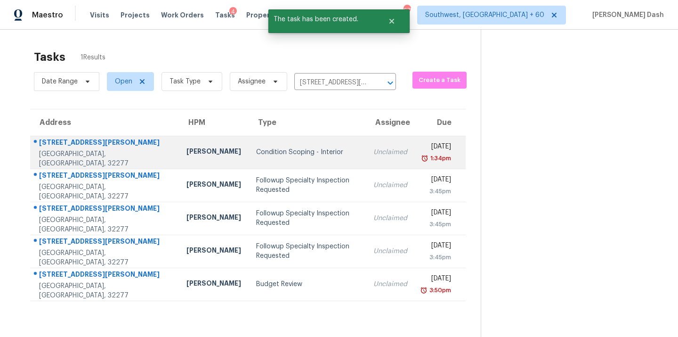
click at [285, 161] on td "Condition Scoping - Interior" at bounding box center [307, 152] width 117 height 33
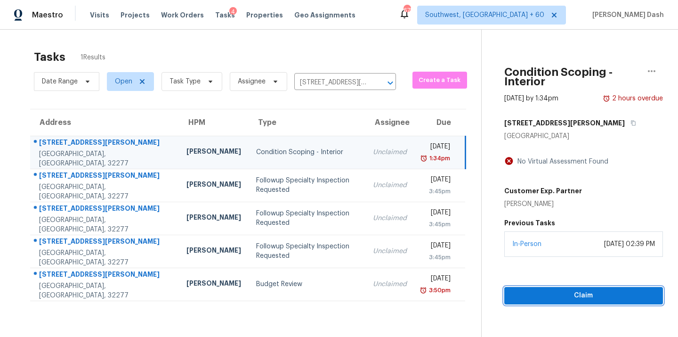
click at [541, 295] on span "Claim" at bounding box center [584, 296] width 144 height 12
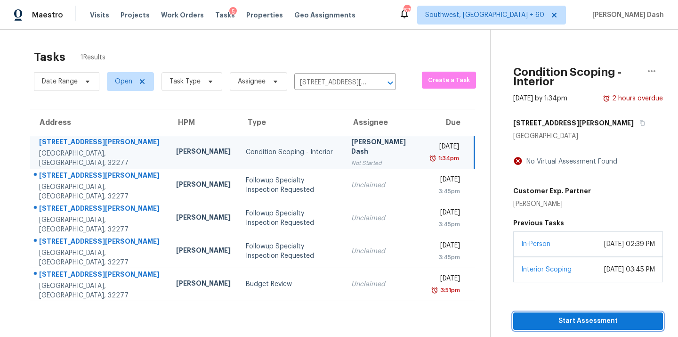
click at [584, 322] on span "Start Assessment" at bounding box center [588, 321] width 135 height 12
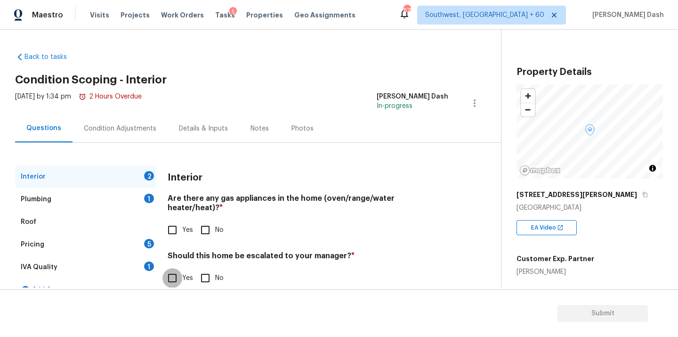
click at [162, 270] on input "Yes" at bounding box center [172, 278] width 20 height 20
click at [173, 270] on input "Yes" at bounding box center [172, 279] width 20 height 20
click at [173, 270] on input "Yes" at bounding box center [172, 278] width 20 height 20
checkbox input "true"
click at [257, 289] on section "Submit" at bounding box center [339, 313] width 678 height 48
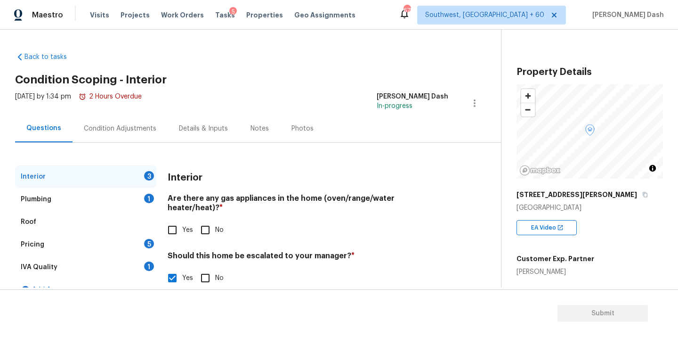
click at [257, 291] on input "text" at bounding box center [308, 302] width 281 height 22
paste input "As per HPM notes the house has possible foundation issues as Subfloor is very s…"
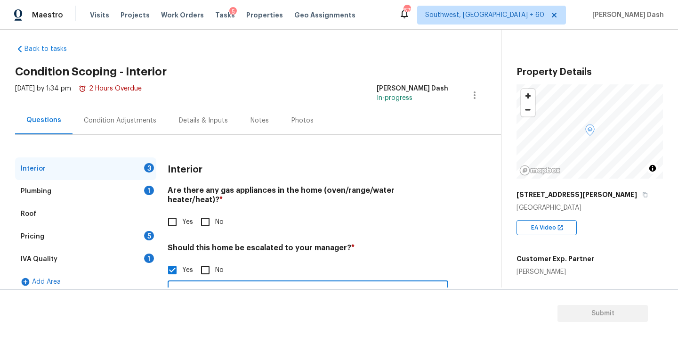
scroll to position [94, 0]
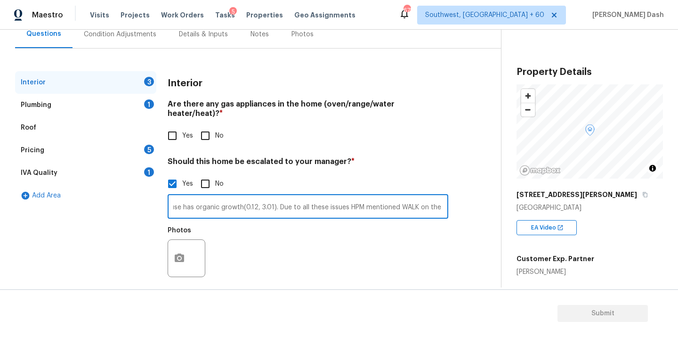
type input "As per HPM notes the house has possible foundation issues as Subfloor is very s…"
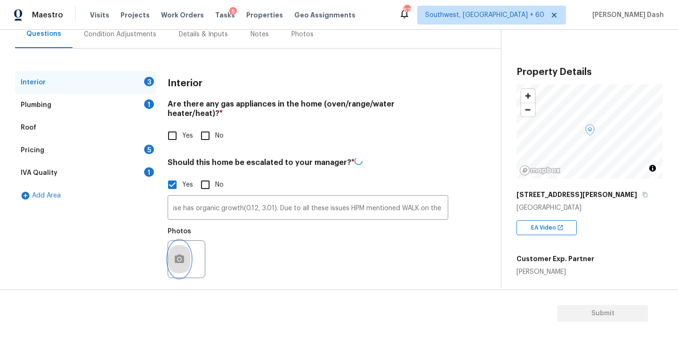
scroll to position [0, 0]
click at [181, 243] on button "button" at bounding box center [179, 259] width 23 height 37
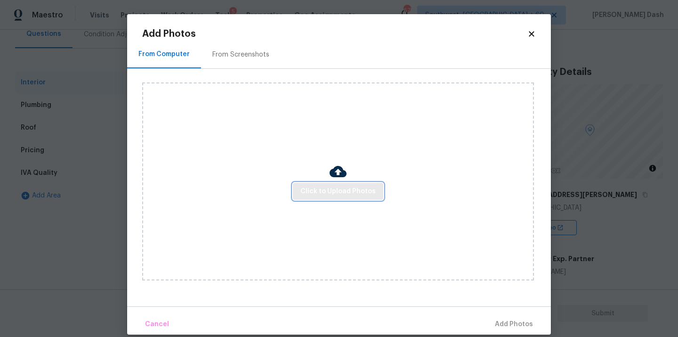
click at [340, 195] on span "Click to Upload Photos" at bounding box center [337, 192] width 75 height 12
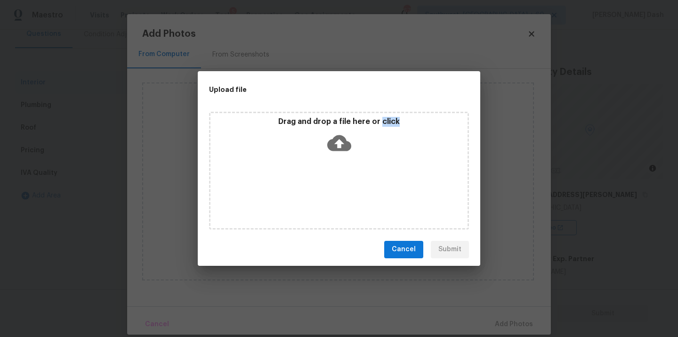
click at [340, 195] on div "Drag and drop a file here or click" at bounding box center [339, 171] width 260 height 118
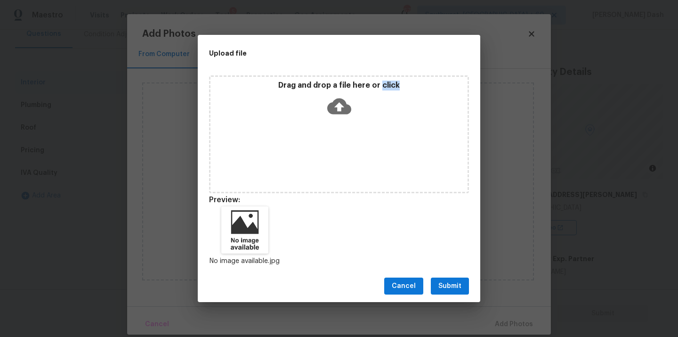
click at [448, 292] on button "Submit" at bounding box center [450, 285] width 38 height 17
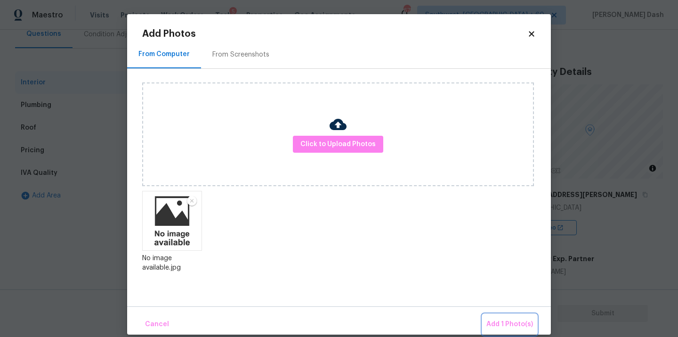
click at [502, 326] on span "Add 1 Photo(s)" at bounding box center [509, 324] width 47 height 12
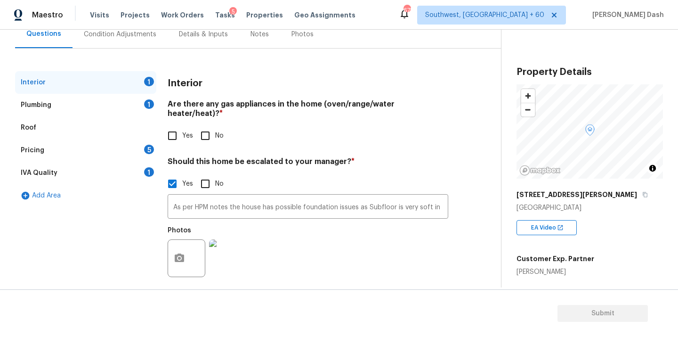
click at [173, 129] on input "Yes" at bounding box center [172, 136] width 20 height 20
checkbox input "true"
click at [149, 105] on div "1" at bounding box center [149, 103] width 10 height 9
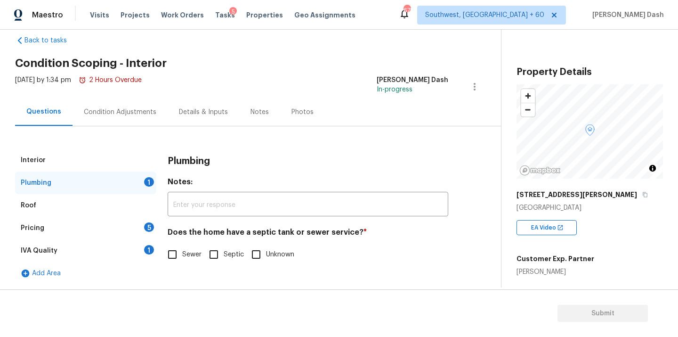
scroll to position [16, 0]
click at [173, 252] on input "Sewer" at bounding box center [172, 254] width 20 height 20
checkbox input "true"
click at [264, 253] on input "Unknown" at bounding box center [256, 254] width 20 height 20
checkbox input "true"
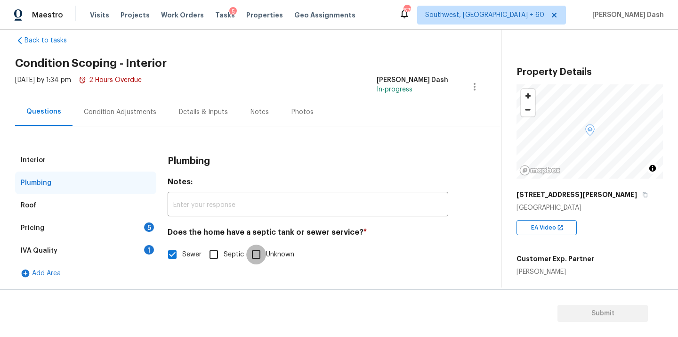
checkbox input "false"
click at [133, 228] on div "Pricing 5" at bounding box center [85, 228] width 141 height 23
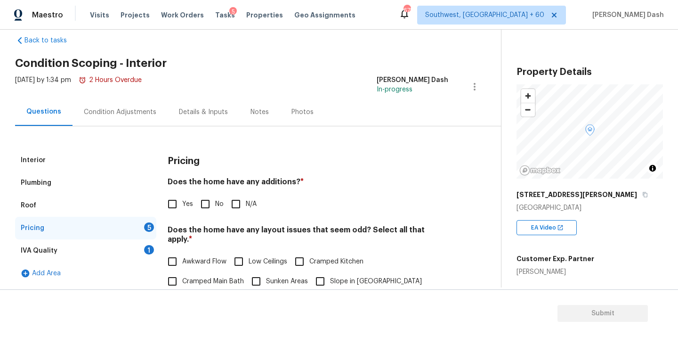
click at [176, 204] on input "Yes" at bounding box center [172, 204] width 20 height 20
checkbox input "true"
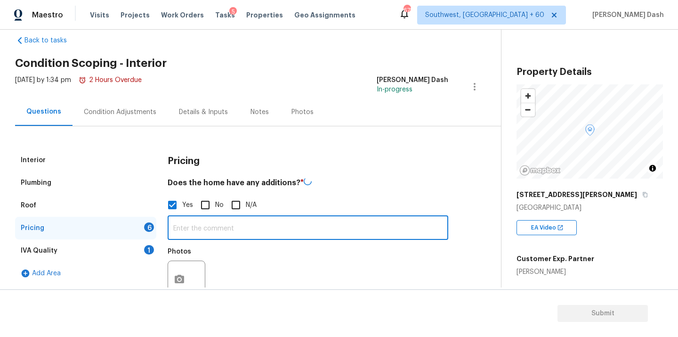
click at [209, 225] on input "text" at bounding box center [308, 229] width 281 height 22
paste input "As per HPM notes There is an additional bedroom added, inferior to original str…"
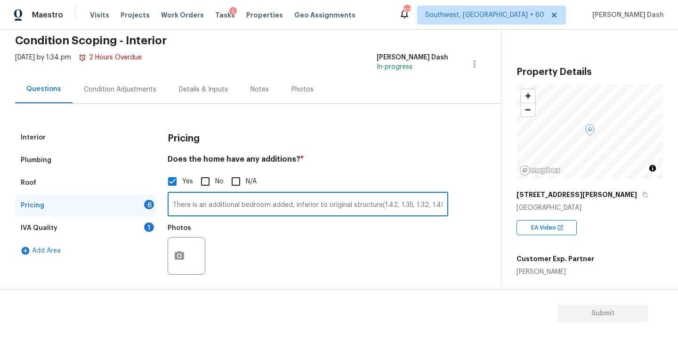
scroll to position [83, 0]
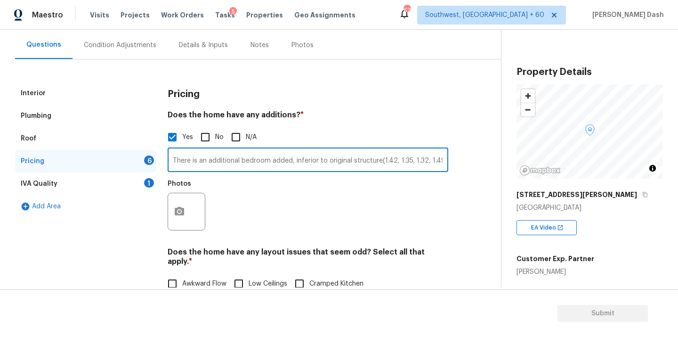
type input "As per HPM notes There is an additional bedroom added, inferior to original str…"
click at [173, 221] on button "button" at bounding box center [179, 211] width 23 height 37
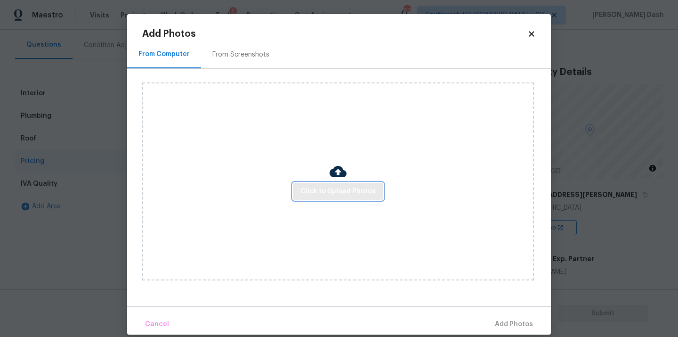
click at [332, 194] on span "Click to Upload Photos" at bounding box center [337, 192] width 75 height 12
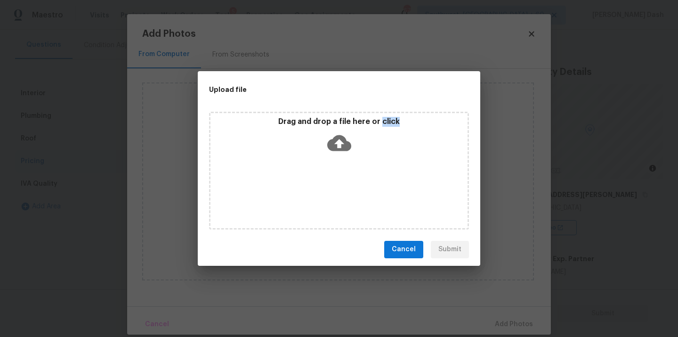
click at [332, 194] on div "Drag and drop a file here or click" at bounding box center [339, 171] width 260 height 118
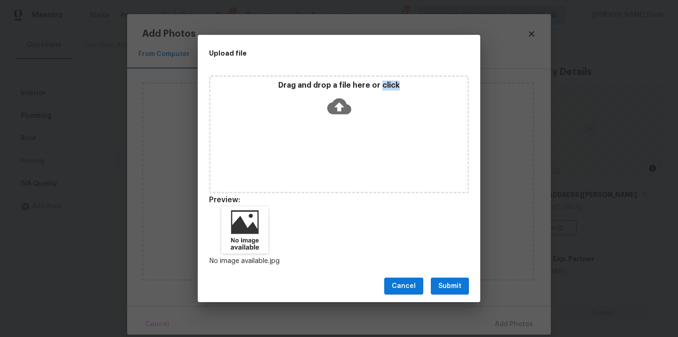
click at [462, 284] on button "Submit" at bounding box center [450, 285] width 38 height 17
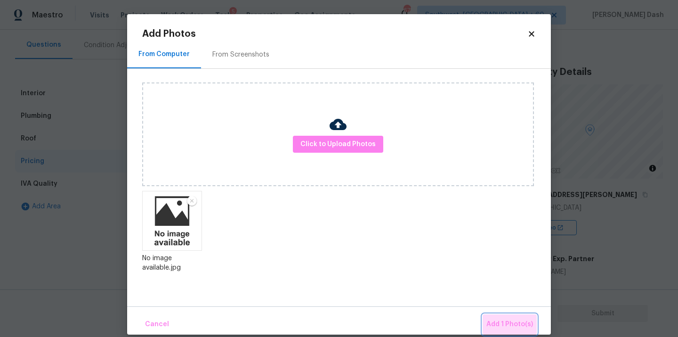
click at [518, 328] on span "Add 1 Photo(s)" at bounding box center [509, 324] width 47 height 12
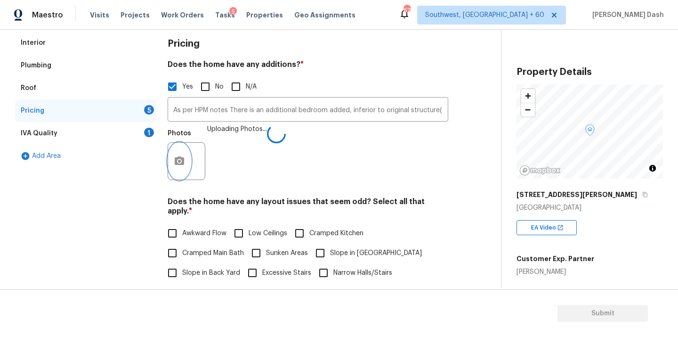
scroll to position [201, 0]
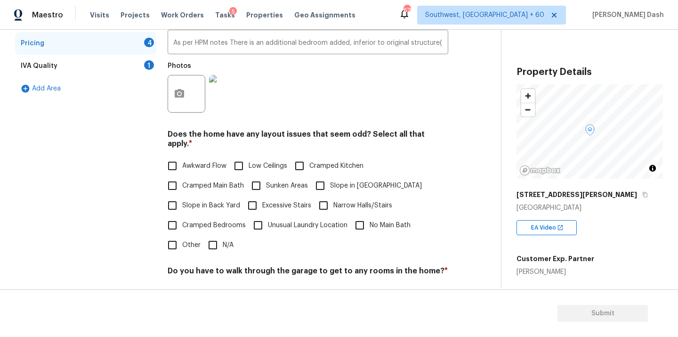
click at [198, 161] on span "Awkward Flow" at bounding box center [204, 166] width 44 height 10
click at [182, 156] on input "Awkward Flow" at bounding box center [172, 166] width 20 height 20
checkbox input "true"
click at [267, 195] on label "Excessive Stairs" at bounding box center [277, 205] width 69 height 20
click at [262, 195] on input "Excessive Stairs" at bounding box center [253, 205] width 20 height 20
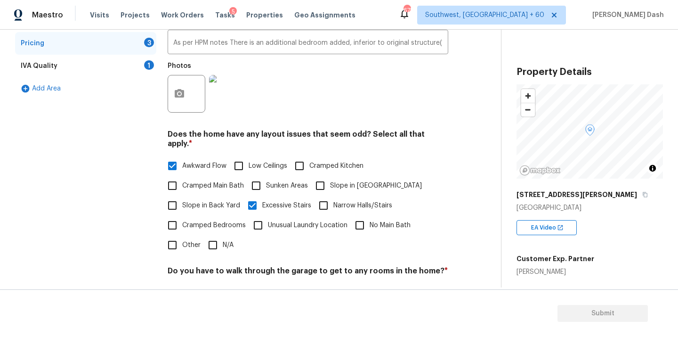
click at [269, 201] on span "Excessive Stairs" at bounding box center [286, 206] width 49 height 10
click at [262, 200] on input "Excessive Stairs" at bounding box center [253, 205] width 20 height 20
checkbox input "false"
click at [269, 181] on label "Sunken Areas" at bounding box center [277, 186] width 62 height 20
click at [266, 181] on input "Sunken Areas" at bounding box center [256, 186] width 20 height 20
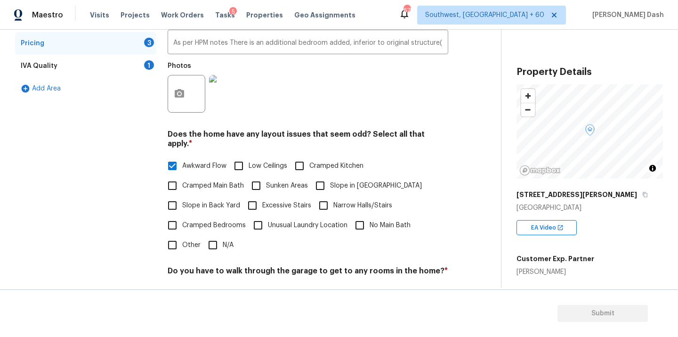
checkbox input "true"
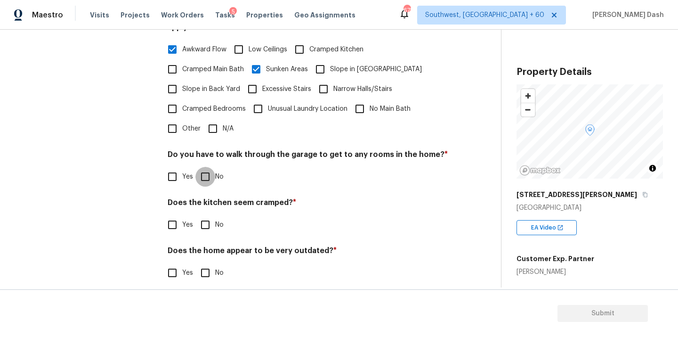
click at [211, 167] on input "No" at bounding box center [205, 177] width 20 height 20
checkbox input "true"
click at [211, 215] on input "No" at bounding box center [205, 225] width 20 height 20
checkbox input "true"
click at [205, 263] on input "No" at bounding box center [205, 273] width 20 height 20
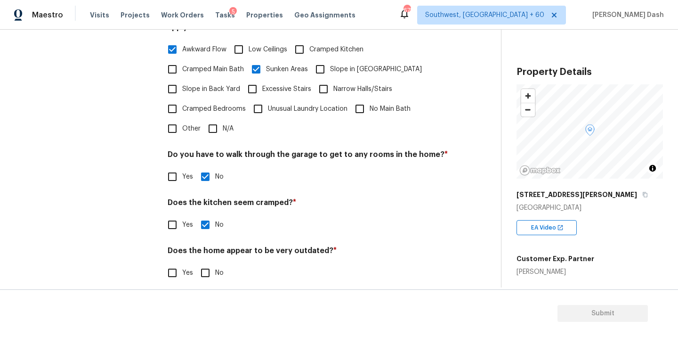
checkbox input "true"
click at [130, 194] on div "Interior Plumbing Roof Pricing IVA Quality 1 Add Area" at bounding box center [85, 71] width 141 height 447
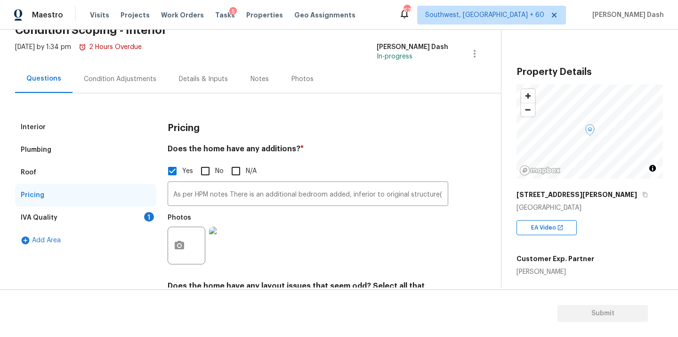
scroll to position [38, 0]
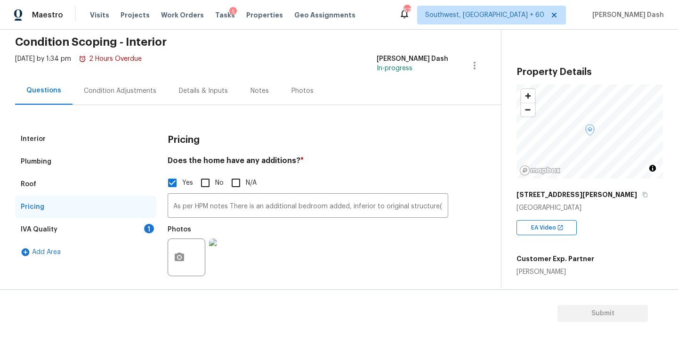
click at [141, 227] on div "IVA Quality 1" at bounding box center [85, 229] width 141 height 23
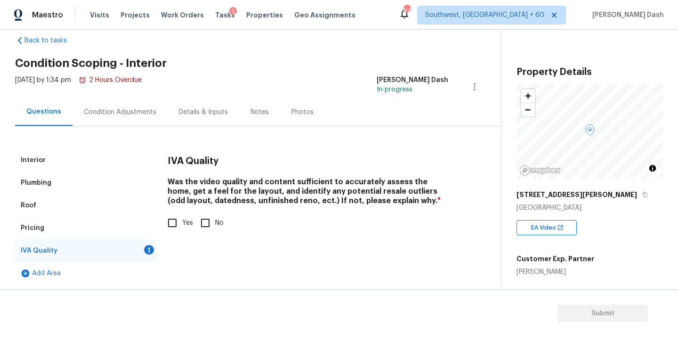
click at [171, 223] on input "Yes" at bounding box center [172, 223] width 20 height 20
checkbox input "true"
click at [127, 121] on div "Condition Adjustments" at bounding box center [120, 112] width 95 height 28
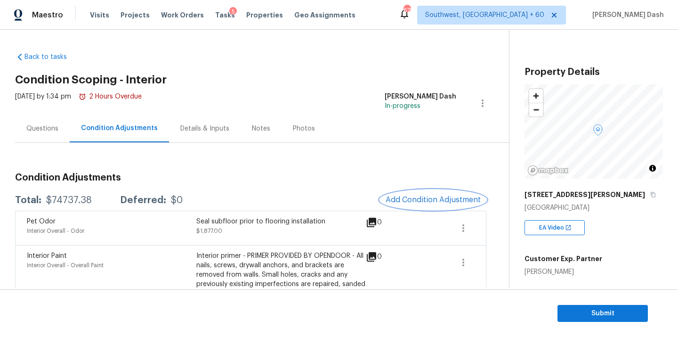
click at [402, 200] on span "Add Condition Adjustment" at bounding box center [433, 199] width 95 height 8
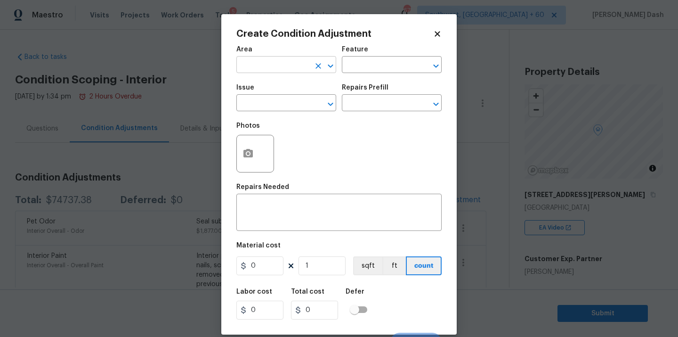
click at [307, 62] on input "text" at bounding box center [272, 65] width 73 height 15
click at [280, 87] on li "Roof" at bounding box center [286, 87] width 100 height 16
type input "Roof"
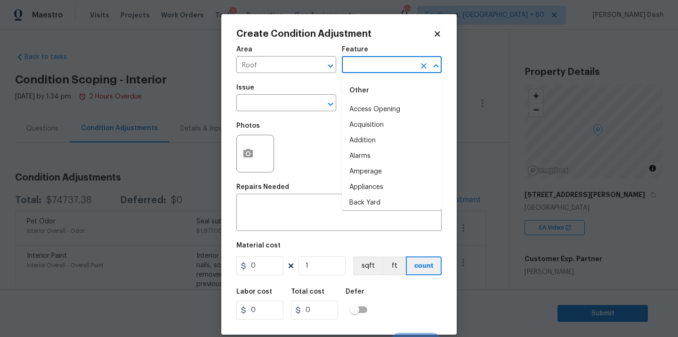
click at [364, 65] on input "text" at bounding box center [378, 65] width 73 height 15
click at [354, 131] on li "Roof" at bounding box center [392, 125] width 100 height 16
type input "Roof"
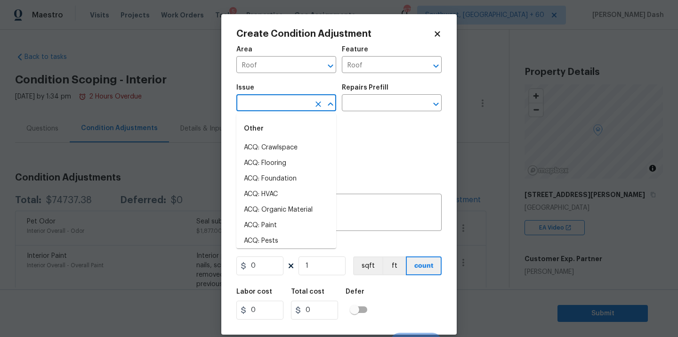
click at [297, 105] on input "text" at bounding box center [272, 104] width 73 height 15
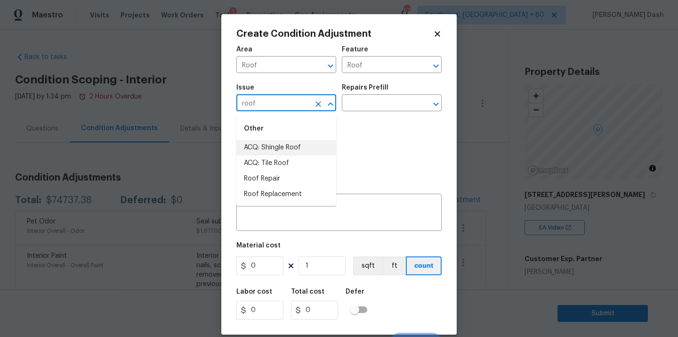
click at [284, 147] on li "ACQ: Shingle Roof" at bounding box center [286, 148] width 100 height 16
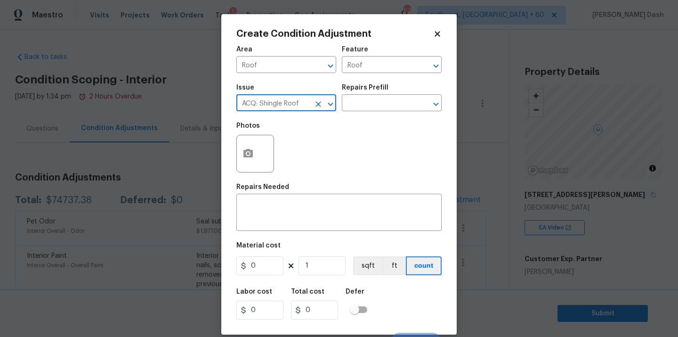
type input "ACQ: Shingle Roof"
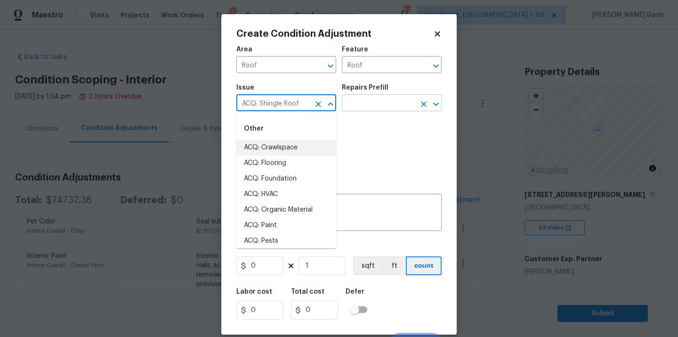
click at [355, 105] on input "text" at bounding box center [378, 104] width 73 height 15
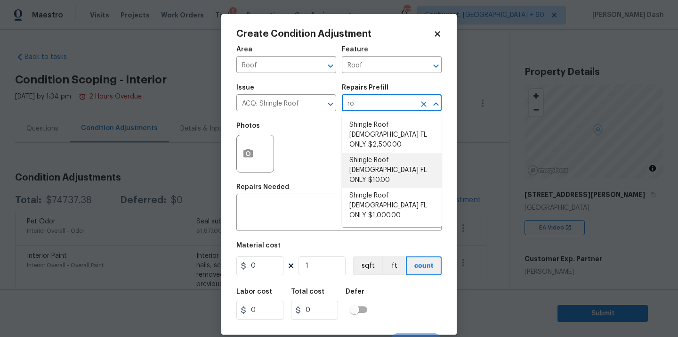
type input "ro"
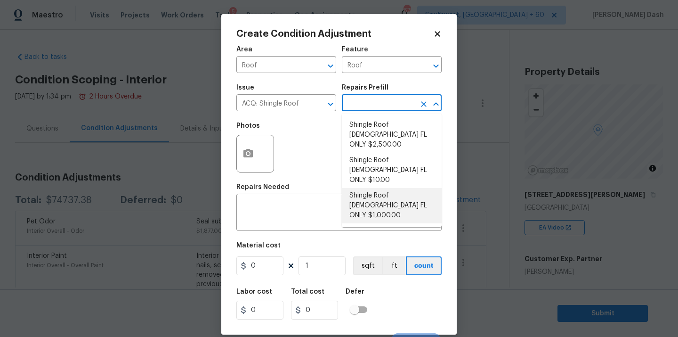
click at [379, 188] on li "Shingle Roof 5-9 Years Old FL ONLY $1,000.00" at bounding box center [392, 205] width 100 height 35
type input "Acquisition"
type textarea "Acquisition Scope (Florida Only): Shingle Roof 5-9 years in age maintenance."
type input "1000"
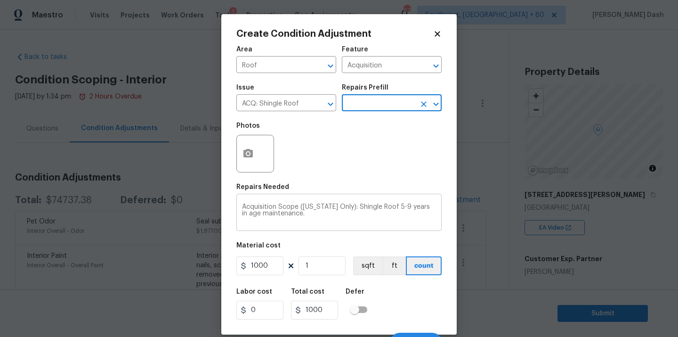
click at [390, 205] on textarea "Acquisition Scope (Florida Only): Shingle Roof 5-9 years in age maintenance." at bounding box center [339, 213] width 194 height 20
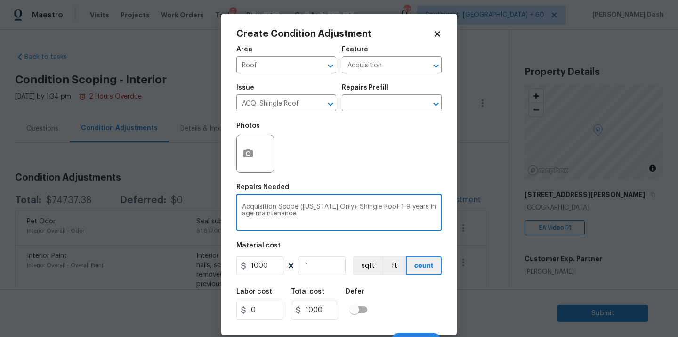
type textarea "Acquisition Scope (Florida Only): Shingle Roof 1-9 years in age maintenance."
click at [413, 301] on div "Labor cost 0 Total cost 1000 Defer" at bounding box center [338, 304] width 205 height 42
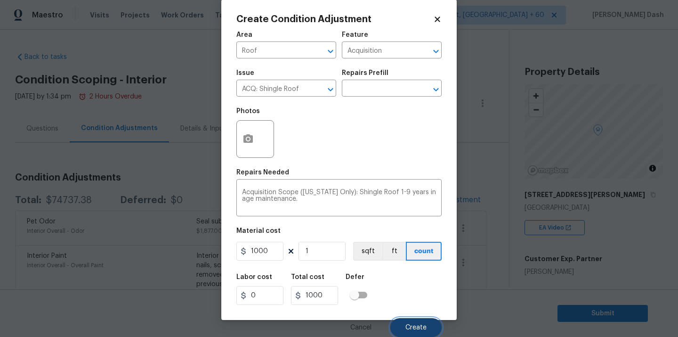
click at [413, 321] on button "Create" at bounding box center [415, 327] width 51 height 19
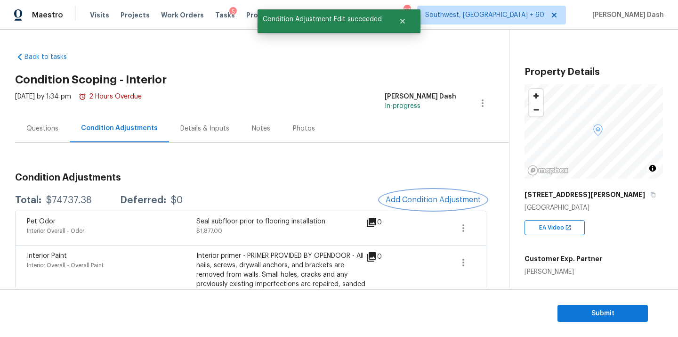
scroll to position [0, 0]
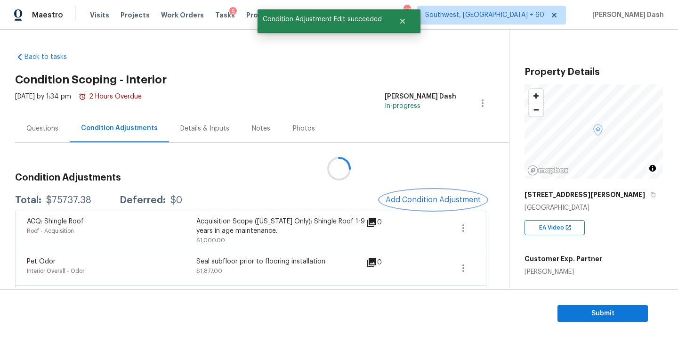
click at [429, 195] on span "Add Condition Adjustment" at bounding box center [433, 199] width 95 height 8
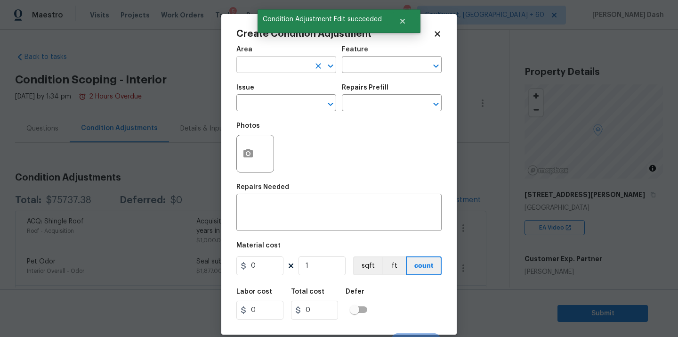
click at [298, 69] on input "text" at bounding box center [272, 65] width 73 height 15
click at [292, 87] on li "HVAC" at bounding box center [286, 87] width 100 height 16
type input "HVAC"
click at [350, 63] on input "text" at bounding box center [378, 65] width 73 height 15
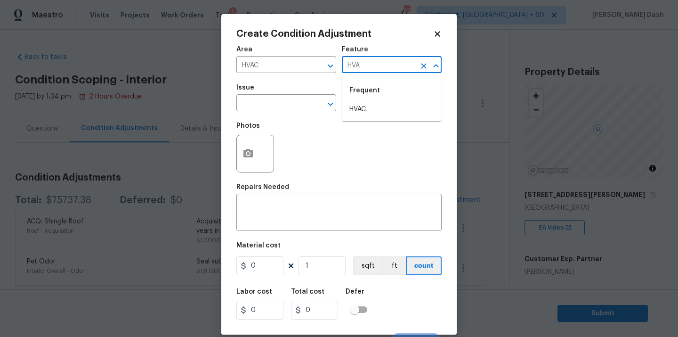
click at [345, 101] on div "Frequent" at bounding box center [392, 90] width 100 height 23
click at [349, 107] on li "HVAC" at bounding box center [392, 110] width 100 height 16
type input "HVAC"
click at [300, 103] on input "text" at bounding box center [272, 104] width 73 height 15
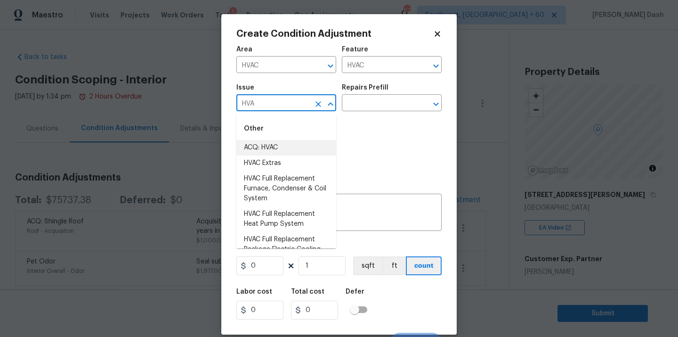
click at [296, 146] on li "ACQ: HVAC" at bounding box center [286, 148] width 100 height 16
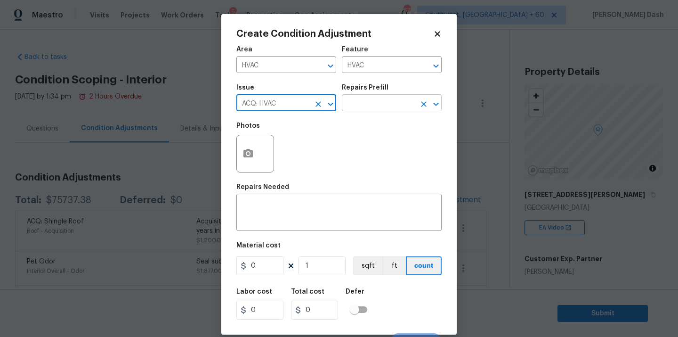
type input "ACQ: HVAC"
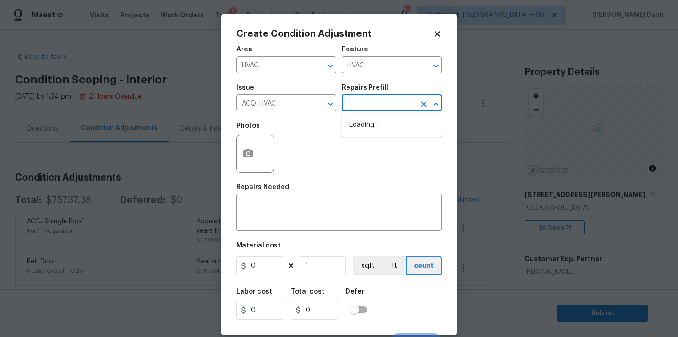
click at [365, 109] on input "text" at bounding box center [378, 104] width 73 height 15
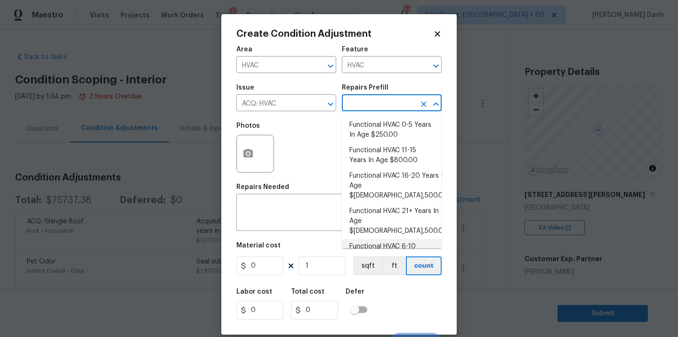
scroll to position [35, 0]
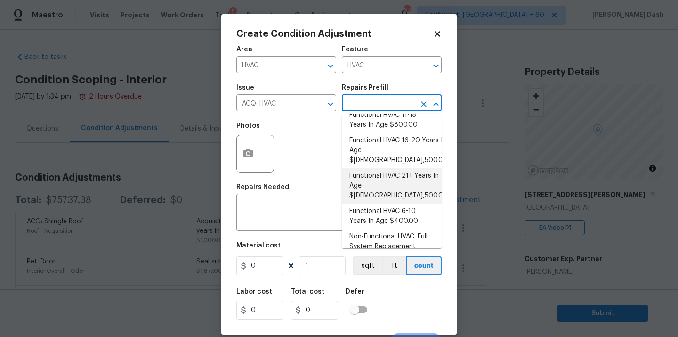
click at [395, 168] on li "Functional HVAC 21+ Years In Age $6,500.00" at bounding box center [392, 185] width 100 height 35
type input "Acquisition"
type textarea "Acquisition Scope: Functional HVAC 21+ years"
type input "6500"
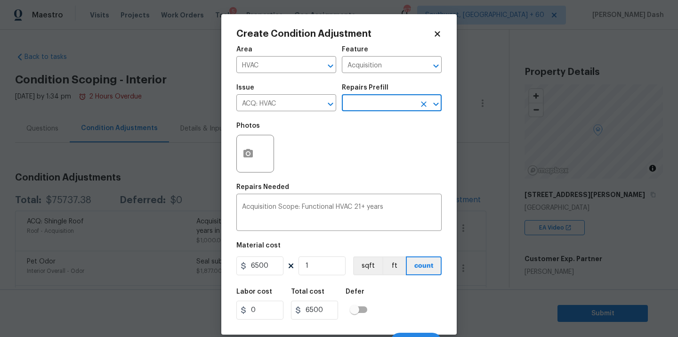
click at [427, 323] on div "Labor cost 0 Total cost 6500 Defer" at bounding box center [338, 304] width 205 height 42
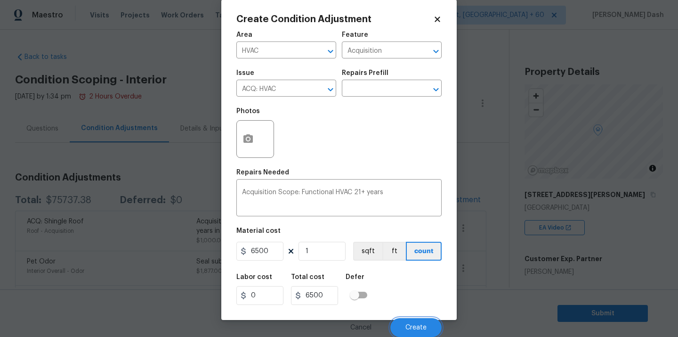
click at [427, 323] on button "Create" at bounding box center [415, 327] width 51 height 19
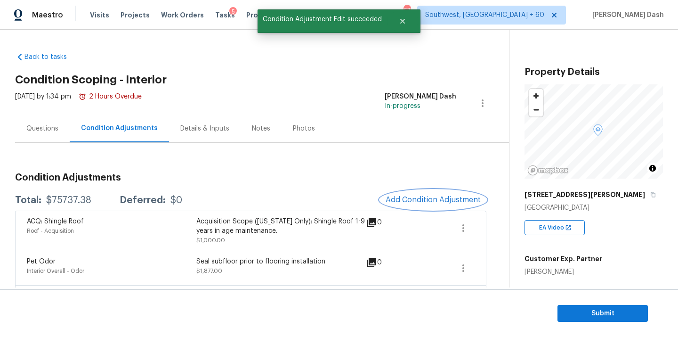
scroll to position [0, 0]
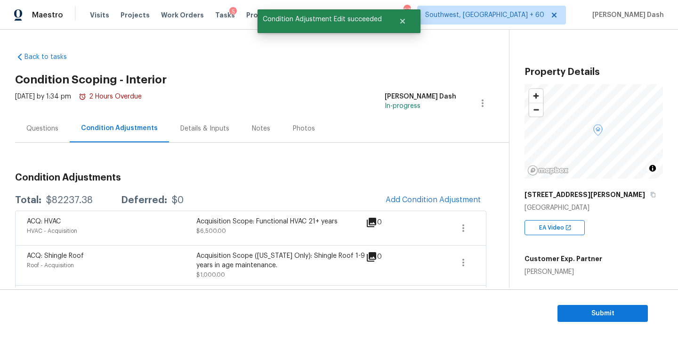
click at [69, 204] on div "$82237.38" at bounding box center [69, 199] width 47 height 9
copy div "$82237.38"
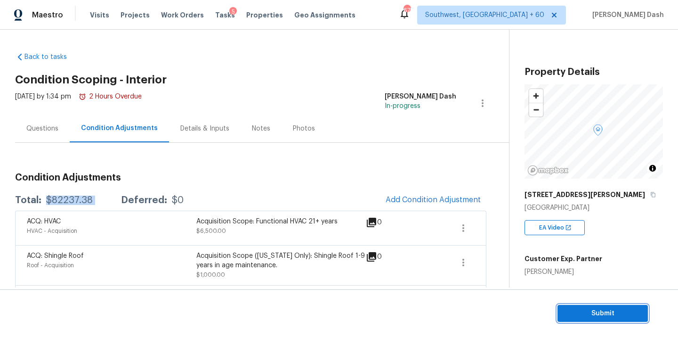
click at [572, 314] on span "Submit" at bounding box center [602, 314] width 75 height 12
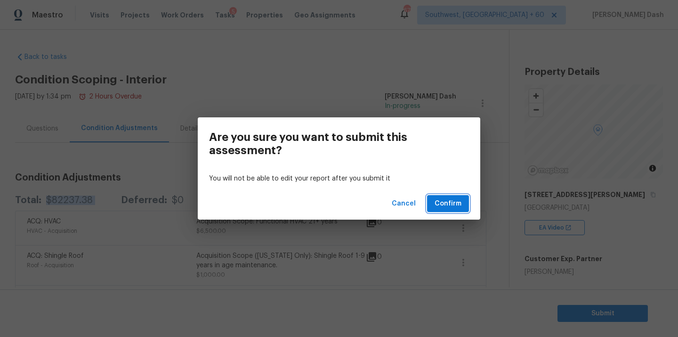
click at [464, 203] on button "Confirm" at bounding box center [448, 203] width 42 height 17
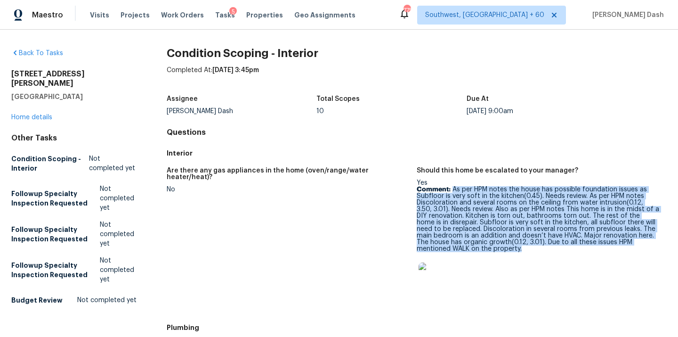
drag, startPoint x: 454, startPoint y: 187, endPoint x: 490, endPoint y: 253, distance: 75.2
click at [490, 253] on div "Yes Comment: As per HPM notes the house has possible foundation issues as Subfl…" at bounding box center [538, 238] width 243 height 119
copy p "As per HPM notes the house has possible foundation issues as Subfloor is very s…"
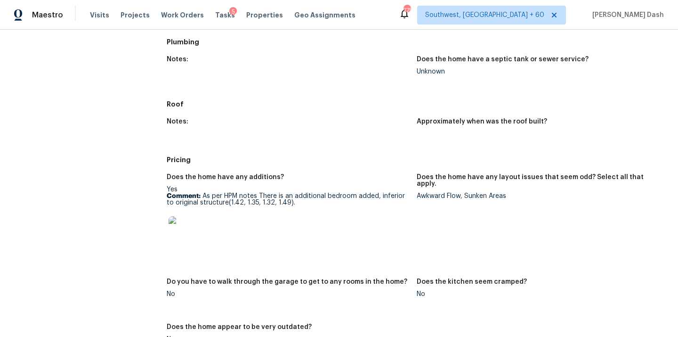
scroll to position [287, 0]
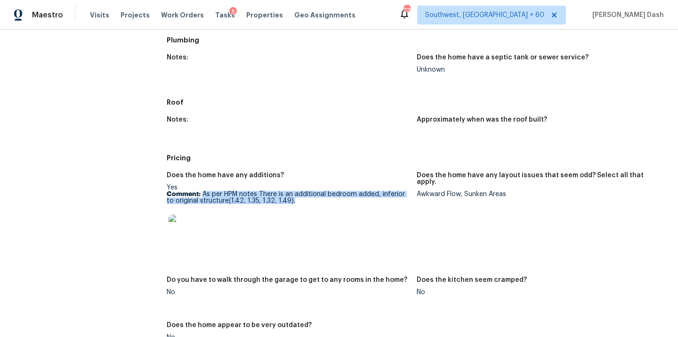
drag, startPoint x: 203, startPoint y: 195, endPoint x: 316, endPoint y: 205, distance: 112.5
click at [316, 205] on div "Yes Comment: As per HPM notes There is an additional bedroom added, inferior to…" at bounding box center [288, 217] width 243 height 66
copy p "As per HPM notes There is an additional bedroom added, inferior to original str…"
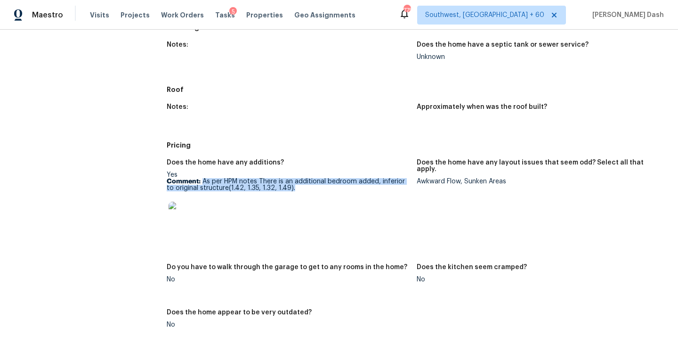
scroll to position [328, 0]
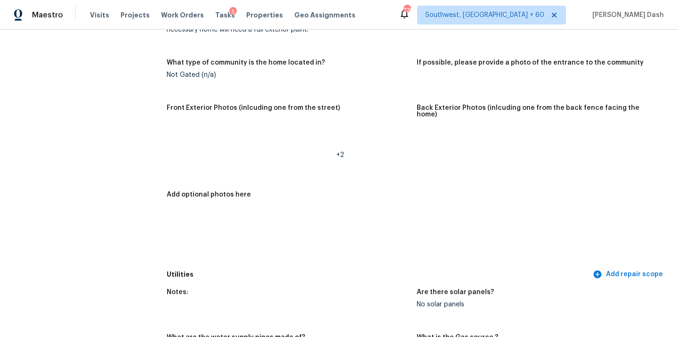
scroll to position [456, 0]
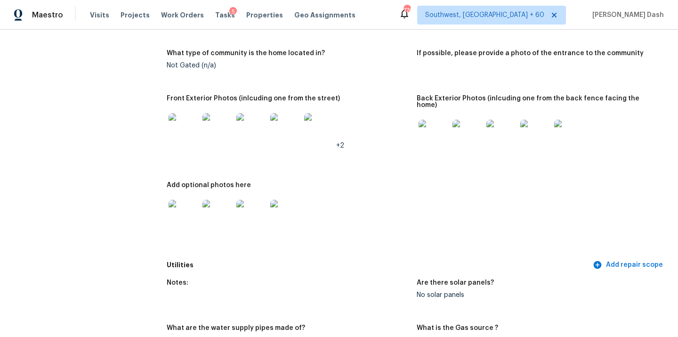
click at [246, 128] on img at bounding box center [251, 128] width 30 height 30
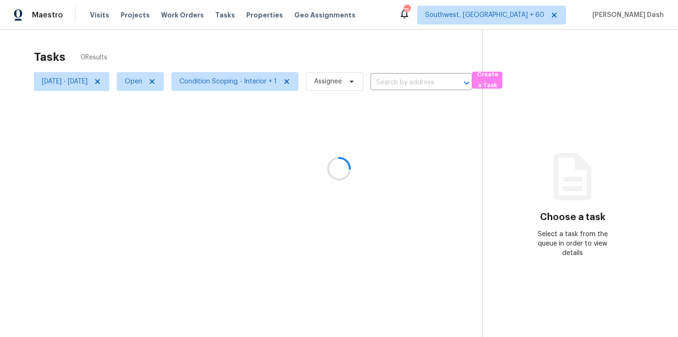
click at [126, 82] on div at bounding box center [339, 168] width 678 height 337
click at [101, 80] on icon at bounding box center [98, 82] width 8 height 8
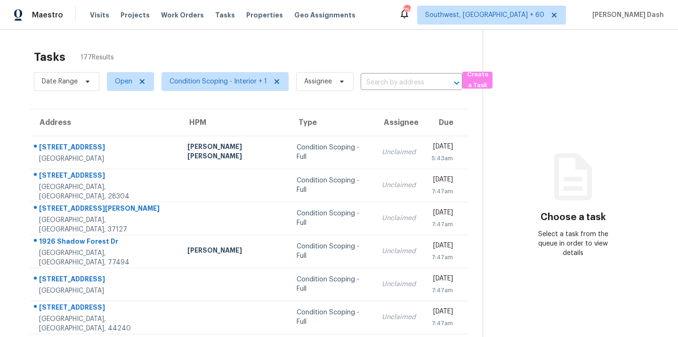
click at [146, 56] on div "Tasks 177 Results" at bounding box center [258, 57] width 449 height 24
